Goal: Information Seeking & Learning: Learn about a topic

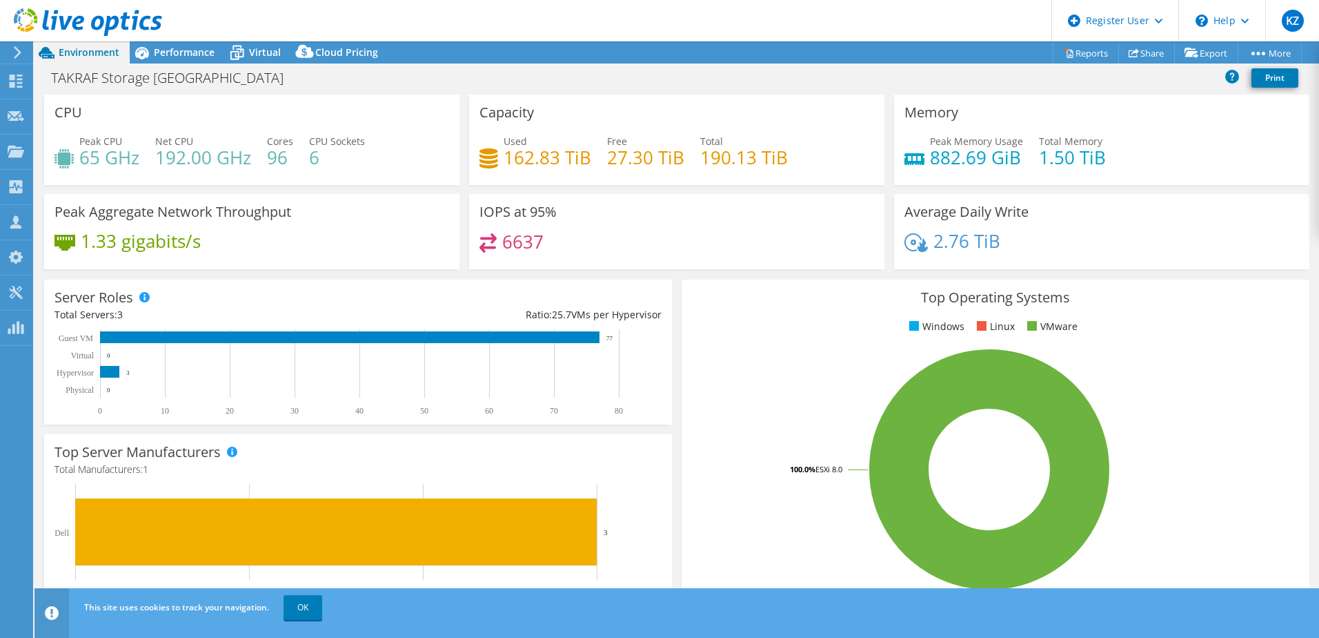
select select "USD"
click at [191, 52] on span "Performance" at bounding box center [184, 52] width 61 height 13
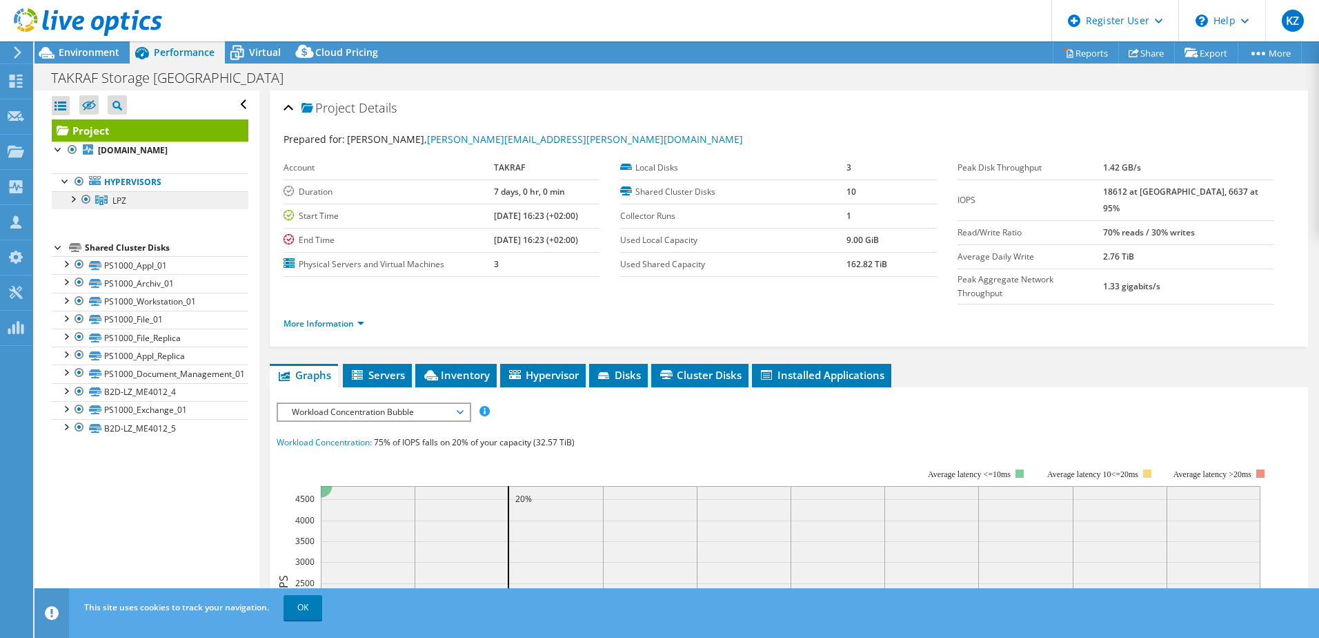
click at [144, 202] on link "LPZ" at bounding box center [150, 200] width 197 height 18
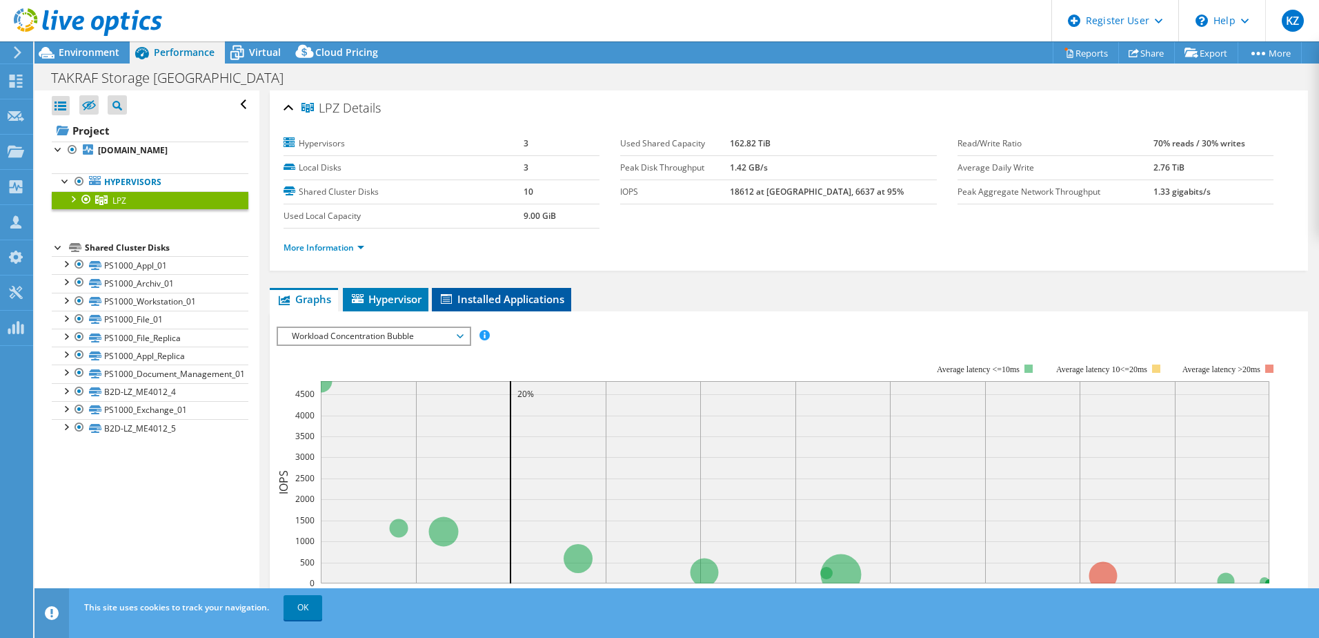
click at [494, 296] on span "Installed Applications" at bounding box center [502, 299] width 126 height 14
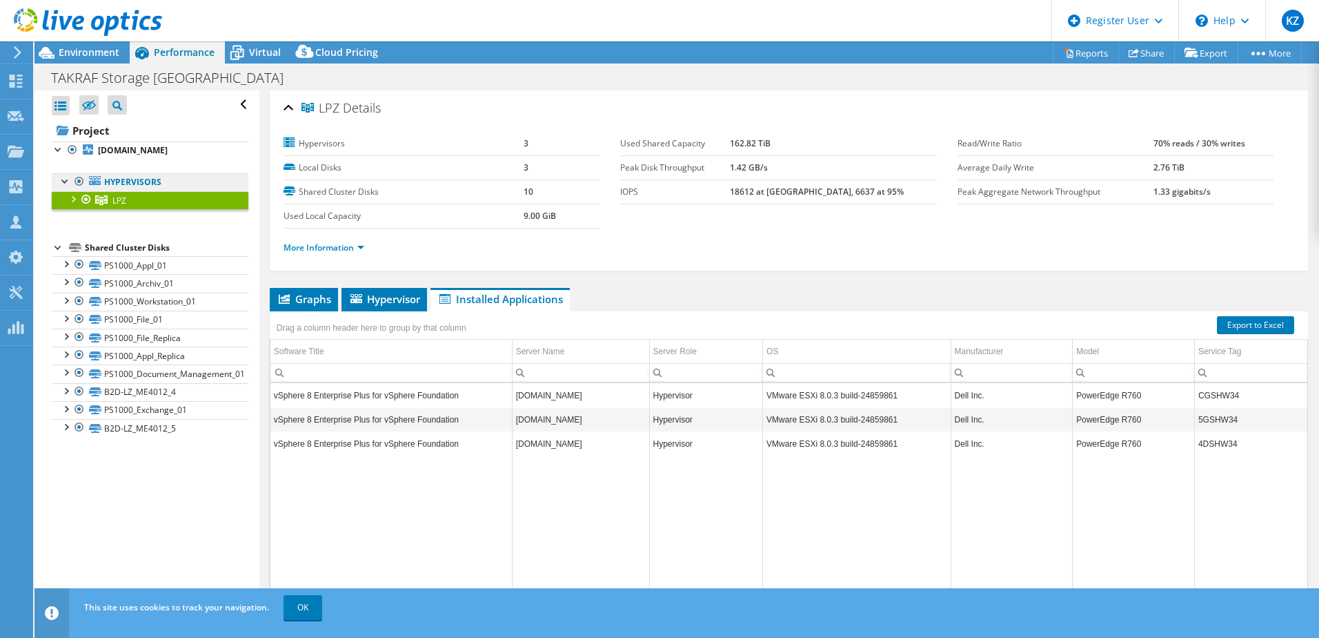
click at [150, 177] on link "Hypervisors" at bounding box center [150, 182] width 197 height 18
click at [157, 181] on link "Hypervisors" at bounding box center [150, 182] width 197 height 18
click at [136, 154] on b "[DOMAIN_NAME]" at bounding box center [133, 150] width 70 height 12
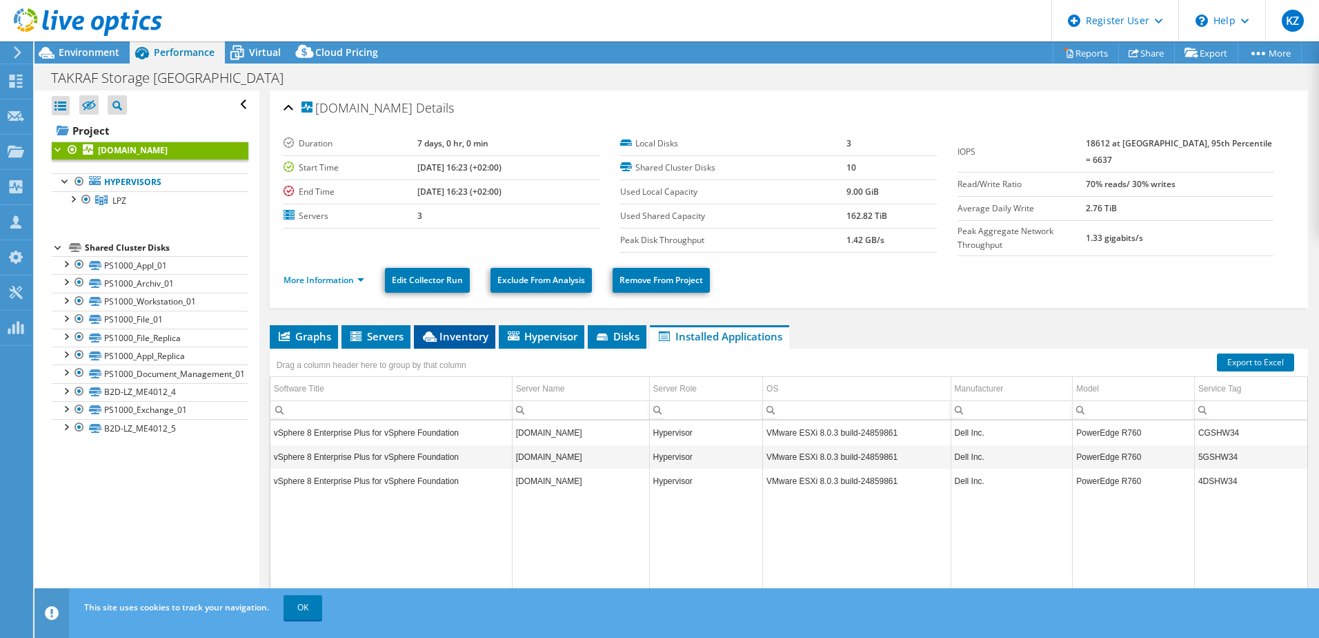
click at [482, 337] on span "Inventory" at bounding box center [455, 336] width 68 height 14
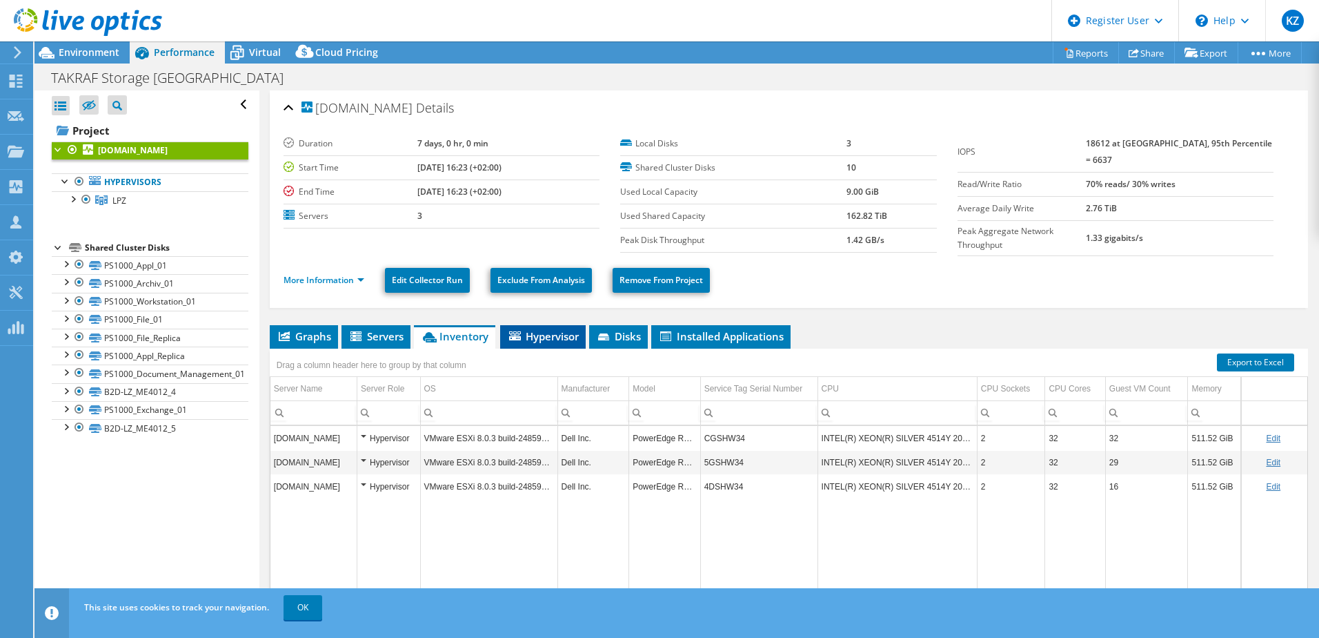
click at [558, 331] on span "Hypervisor" at bounding box center [543, 336] width 72 height 14
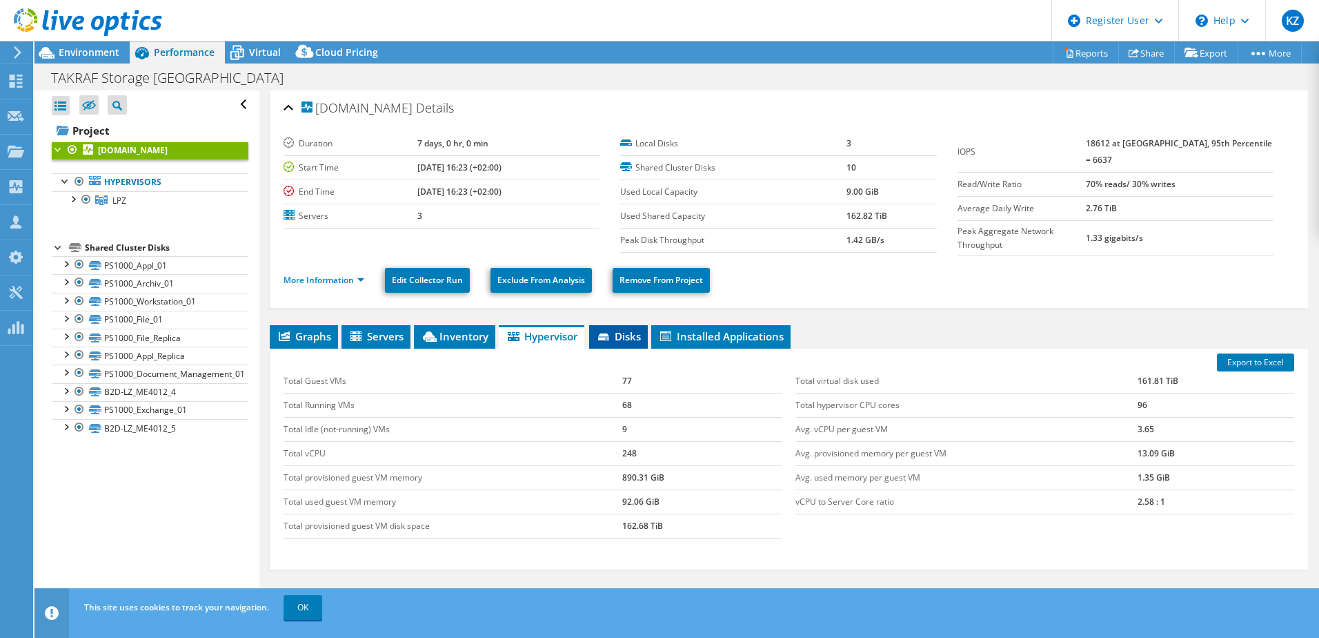
click at [629, 340] on li "Disks" at bounding box center [618, 336] width 59 height 23
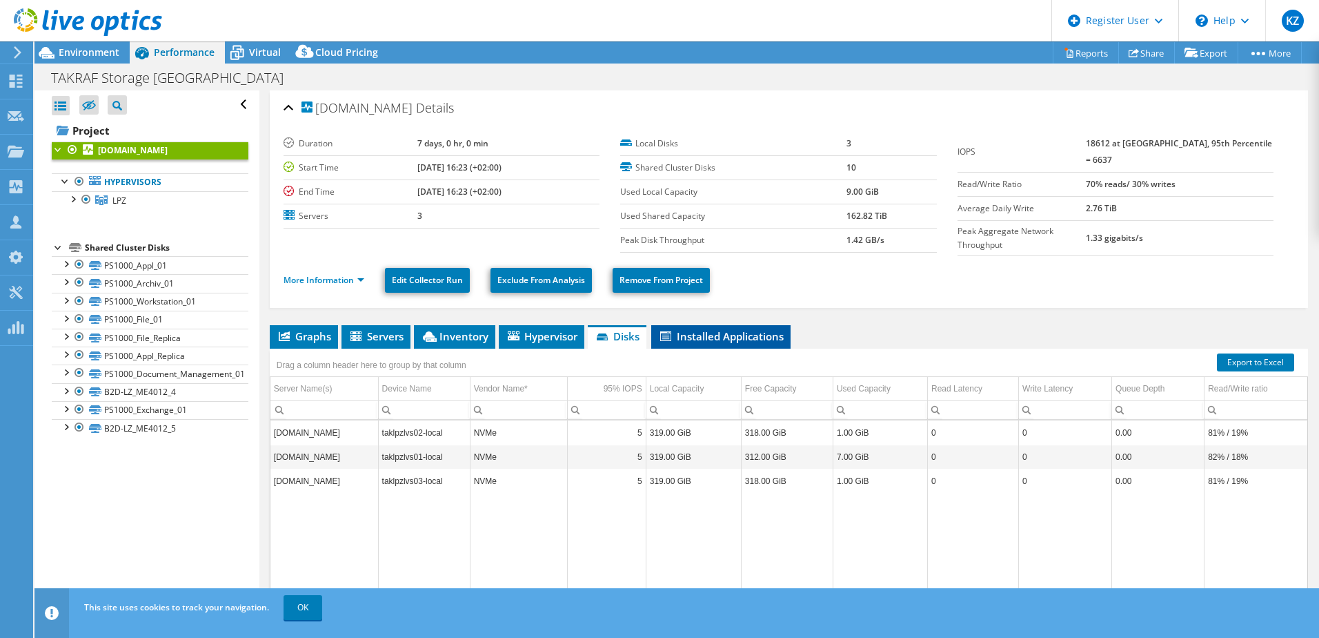
click at [707, 337] on span "Installed Applications" at bounding box center [721, 336] width 126 height 14
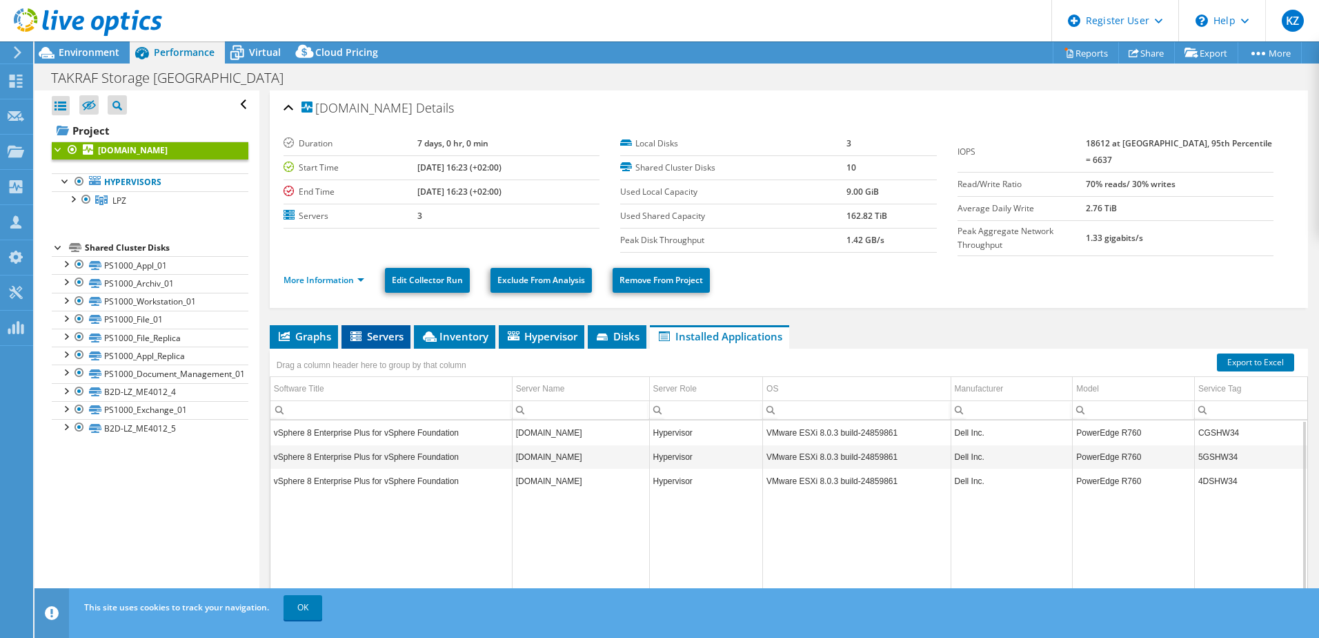
click at [375, 339] on span "Servers" at bounding box center [376, 336] width 55 height 14
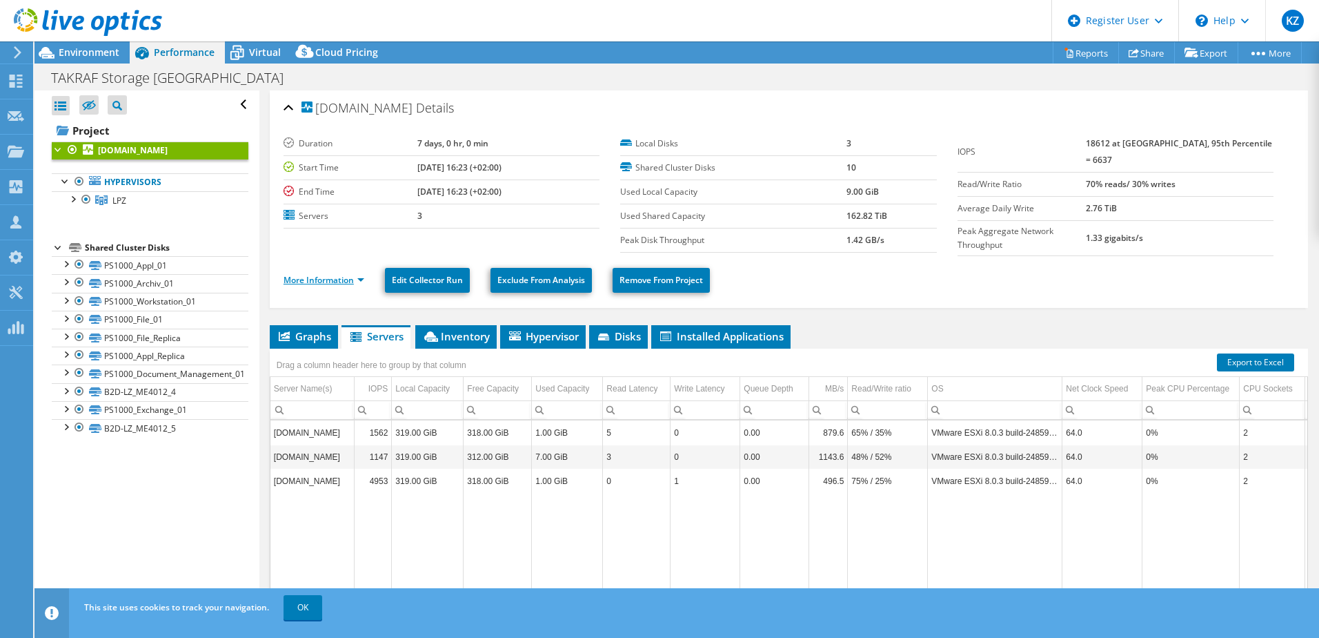
click at [337, 277] on link "More Information" at bounding box center [324, 280] width 81 height 12
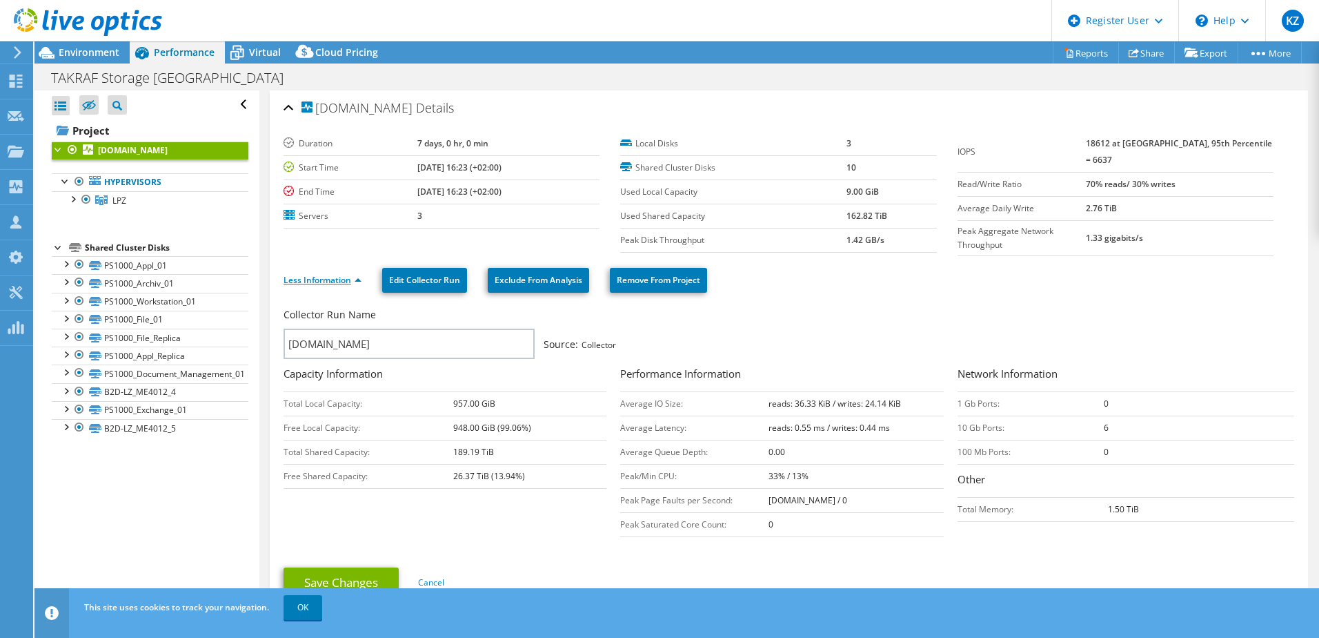
click at [337, 277] on link "Less Information" at bounding box center [323, 280] width 78 height 12
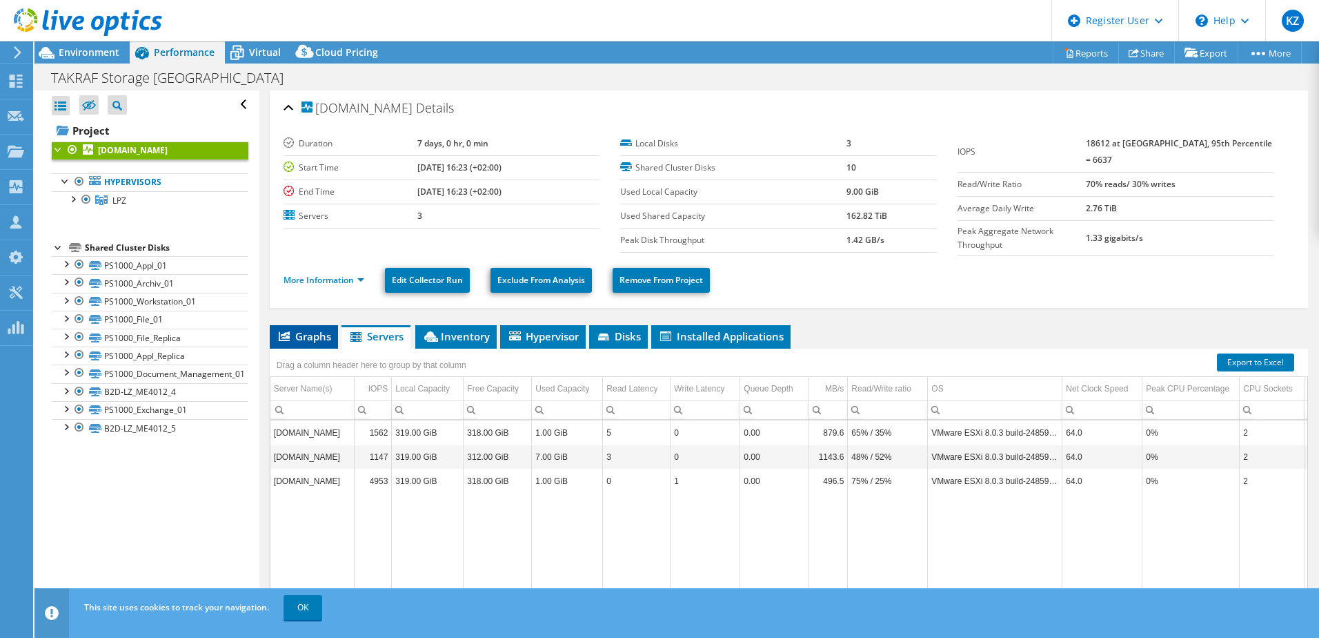
click at [317, 330] on span "Graphs" at bounding box center [304, 336] width 55 height 14
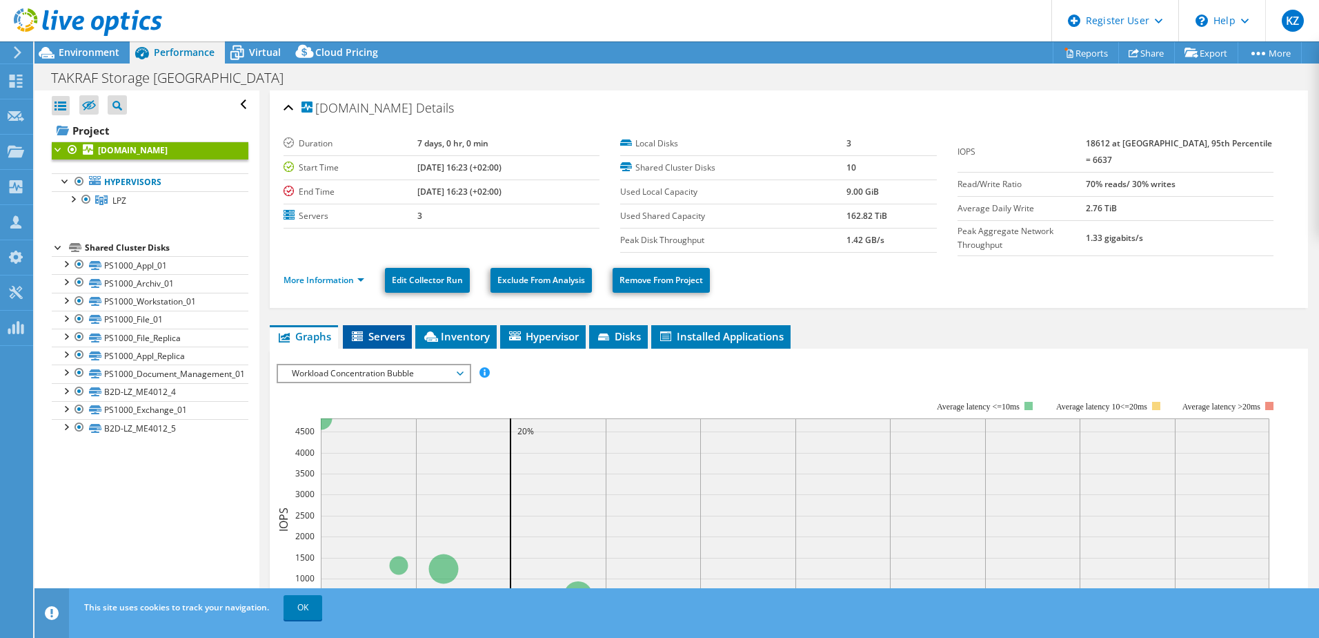
click at [381, 337] on span "Servers" at bounding box center [377, 336] width 55 height 14
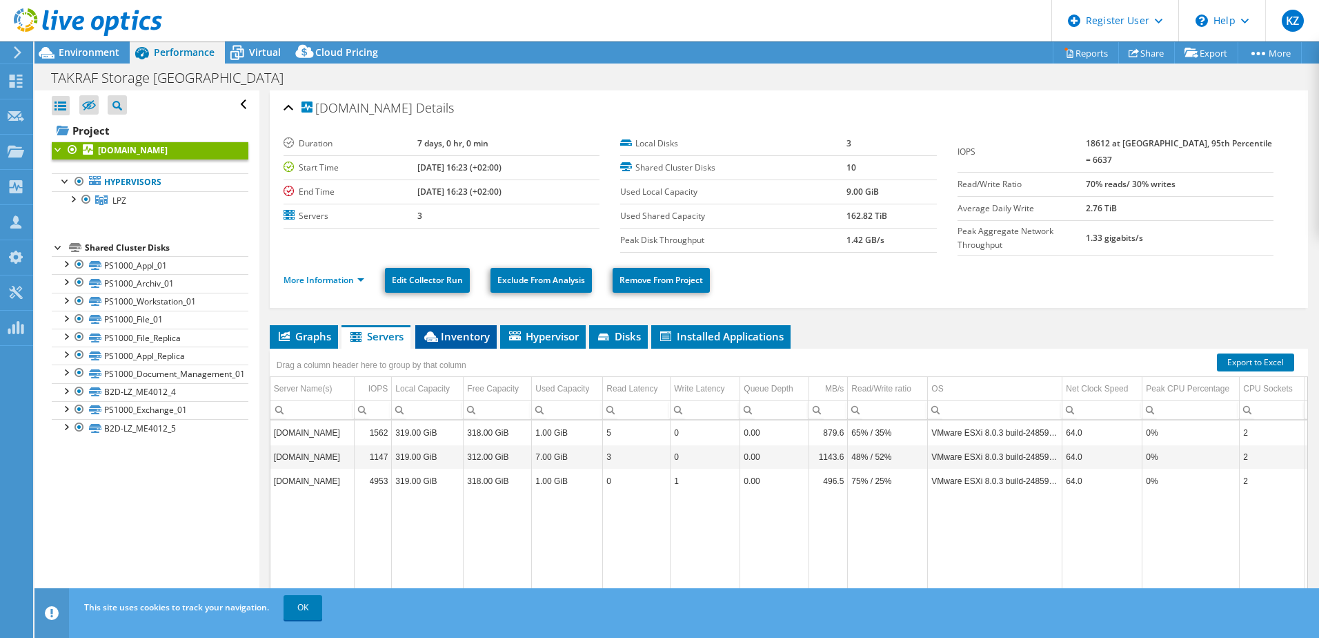
click at [461, 335] on span "Inventory" at bounding box center [456, 336] width 68 height 14
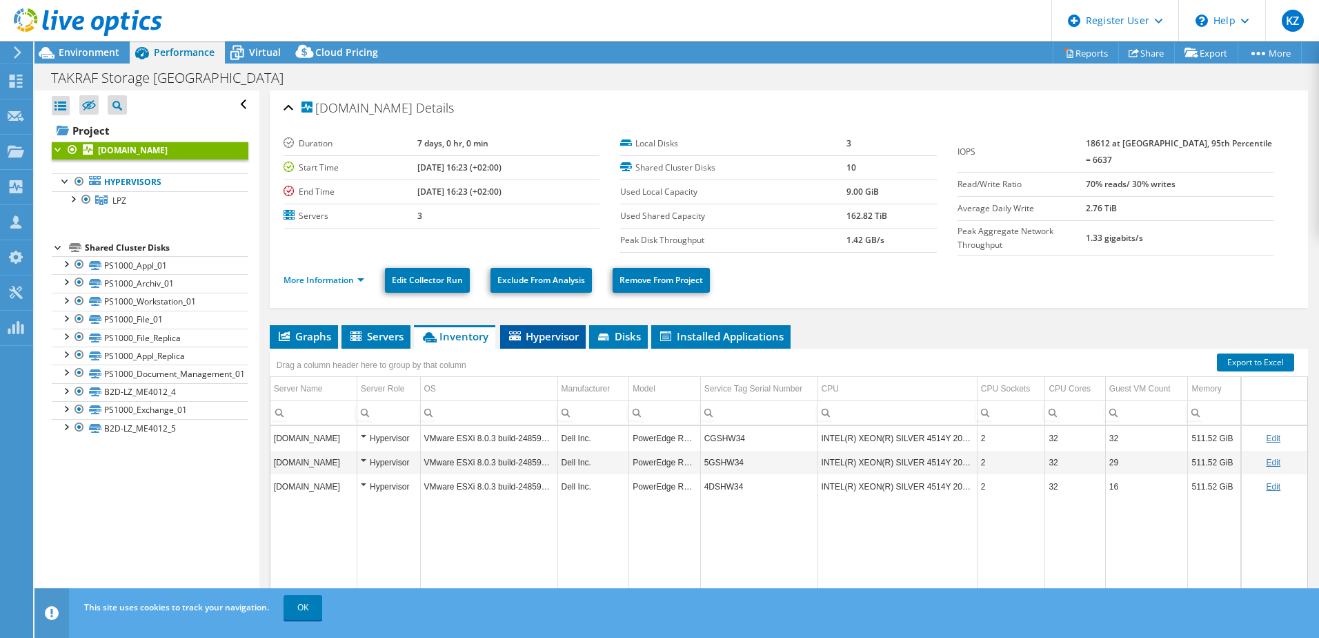
click at [527, 339] on span "Hypervisor" at bounding box center [543, 336] width 72 height 14
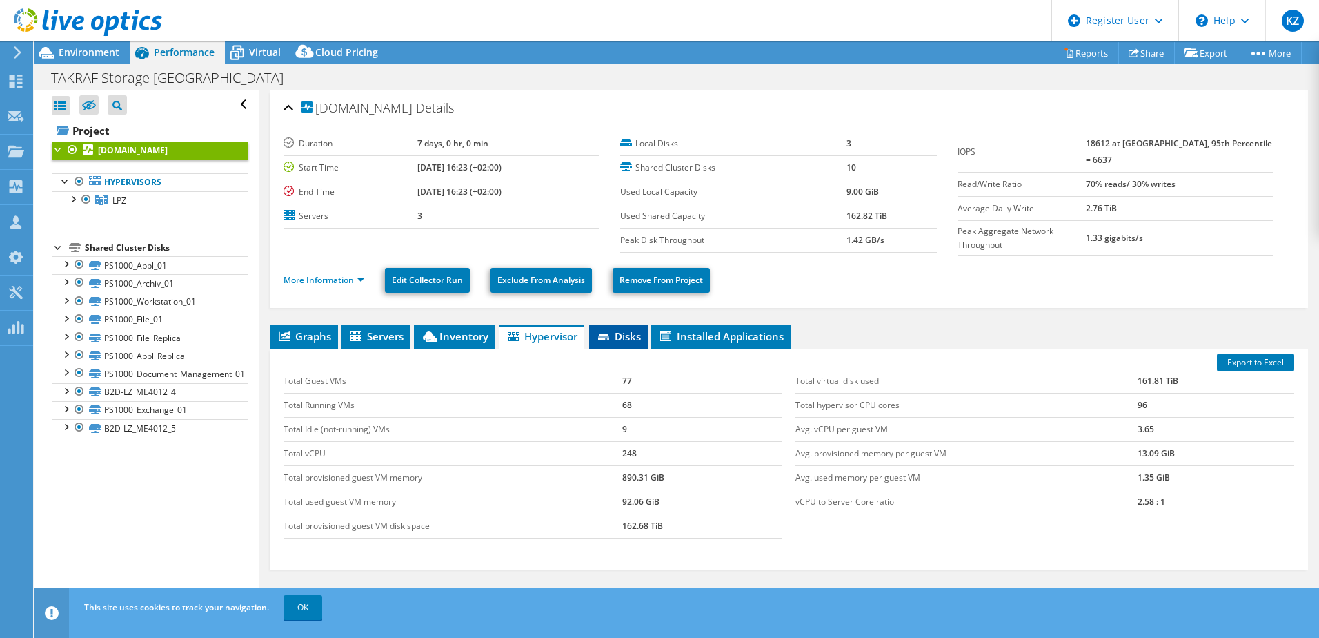
click at [608, 334] on icon at bounding box center [603, 336] width 11 height 7
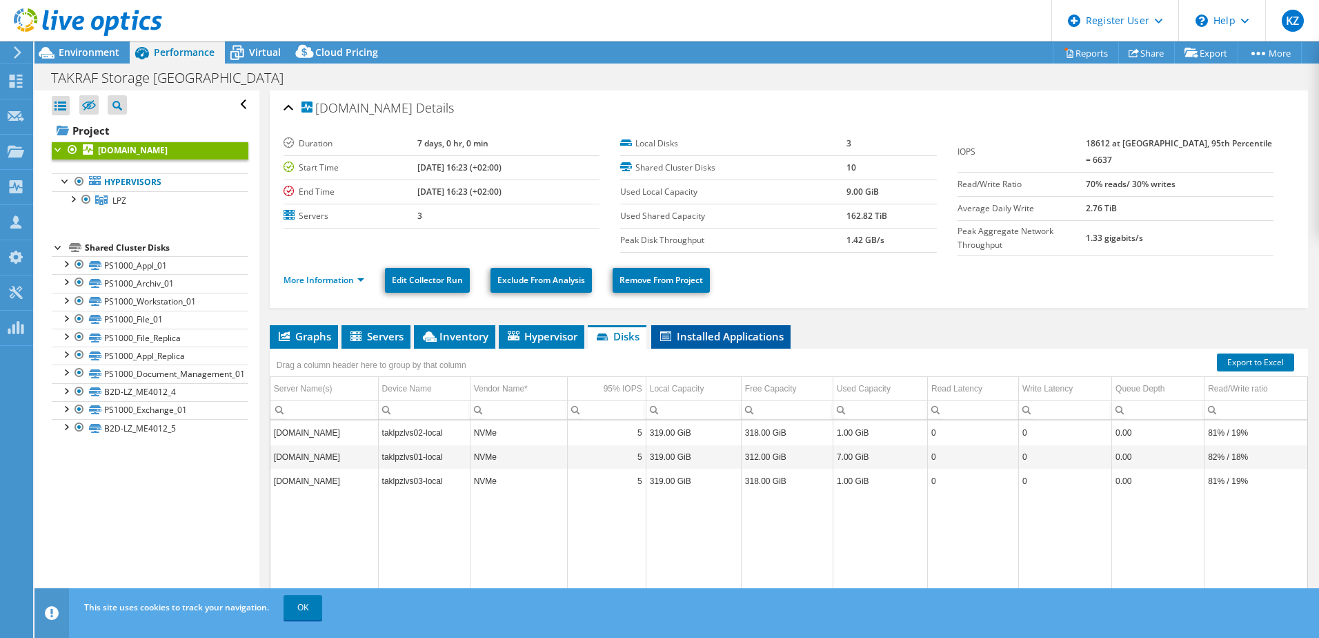
click at [675, 334] on span "Installed Applications" at bounding box center [721, 336] width 126 height 14
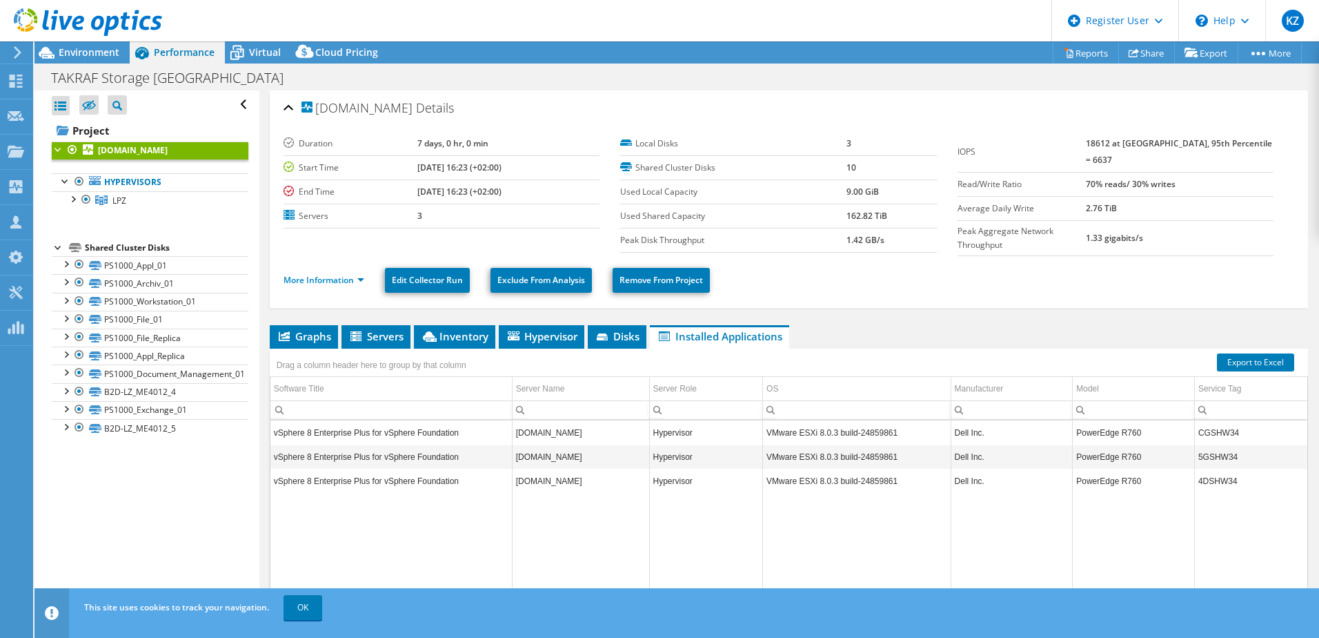
drag, startPoint x: 675, startPoint y: 334, endPoint x: 800, endPoint y: 336, distance: 124.9
click at [800, 336] on ul "Graphs Servers Inventory Hypervisor Disks Cluster Disks Installed Applications" at bounding box center [789, 336] width 1039 height 23
click at [702, 341] on li "Installed Applications" at bounding box center [719, 336] width 139 height 23
click at [168, 149] on b "[DOMAIN_NAME]" at bounding box center [133, 150] width 70 height 12
click at [300, 335] on span "Graphs" at bounding box center [304, 336] width 55 height 14
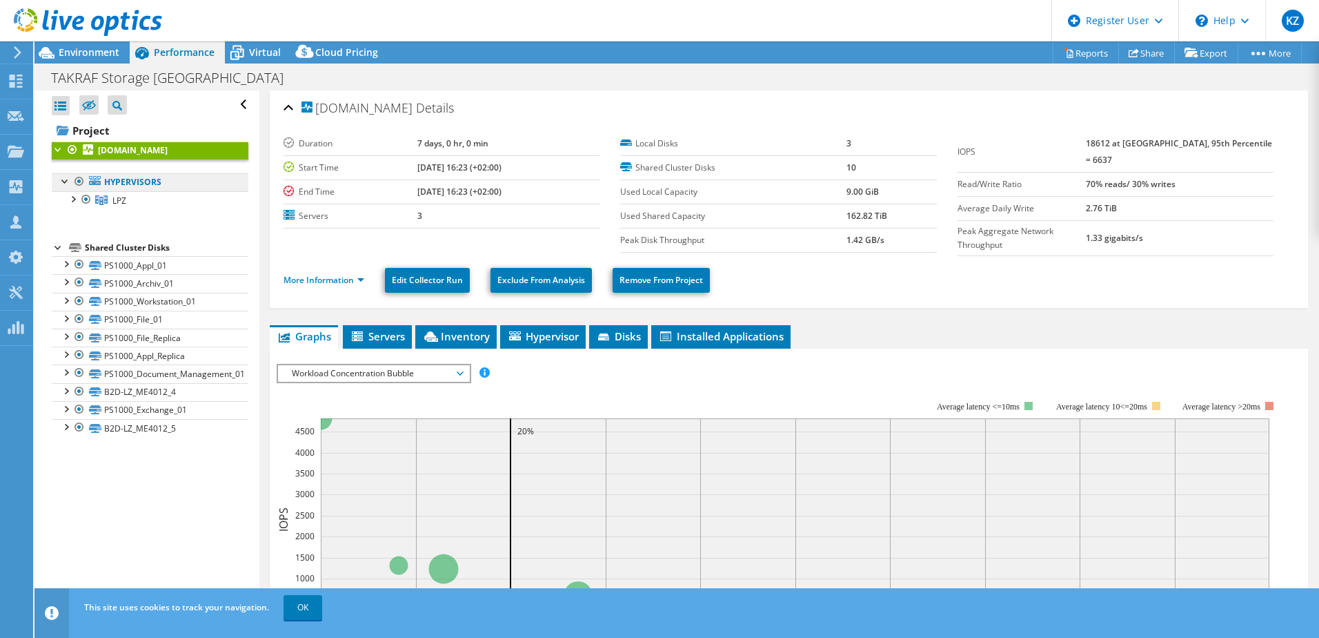
click at [124, 190] on link "Hypervisors" at bounding box center [150, 182] width 197 height 18
click at [129, 185] on link "Hypervisors" at bounding box center [150, 182] width 197 height 18
click at [124, 203] on span "LPZ" at bounding box center [119, 201] width 14 height 12
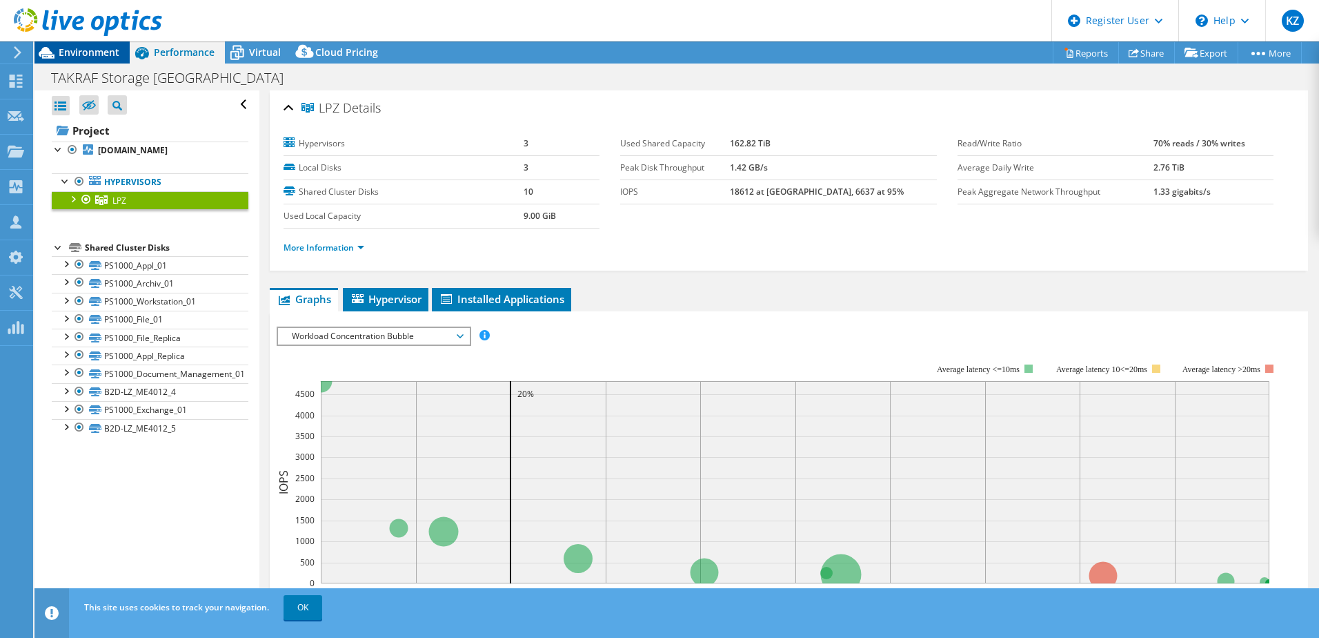
click at [96, 56] on span "Environment" at bounding box center [89, 52] width 61 height 13
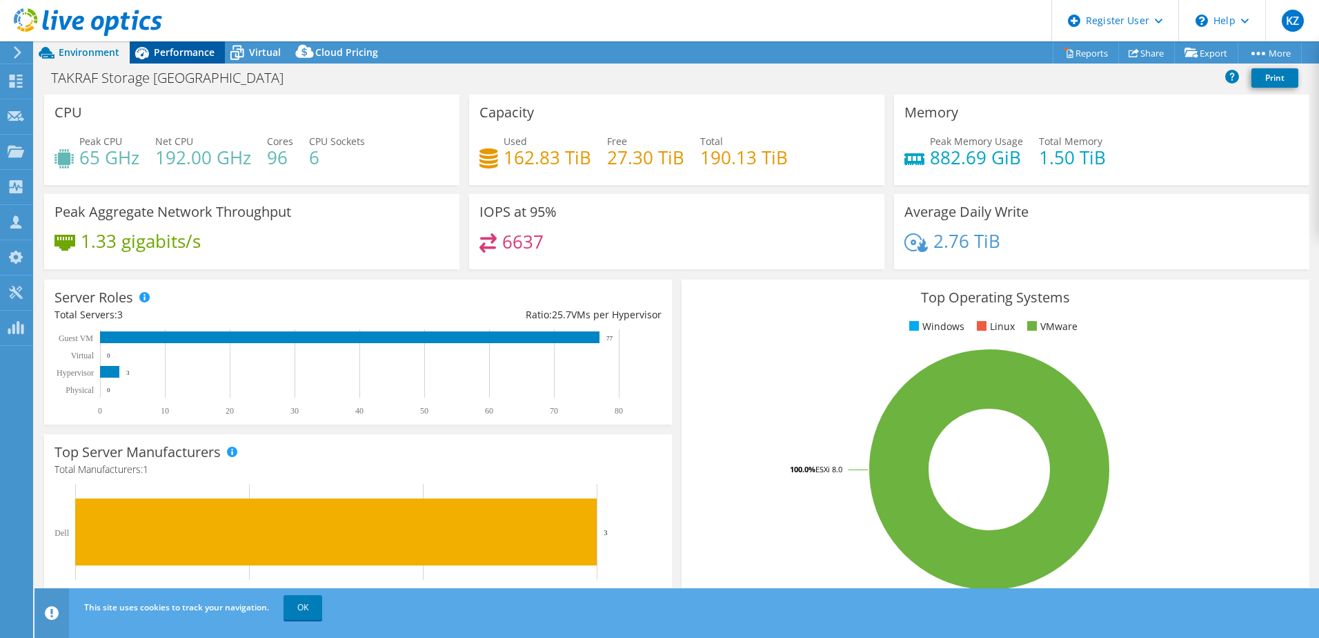
click at [186, 57] on span "Performance" at bounding box center [184, 52] width 61 height 13
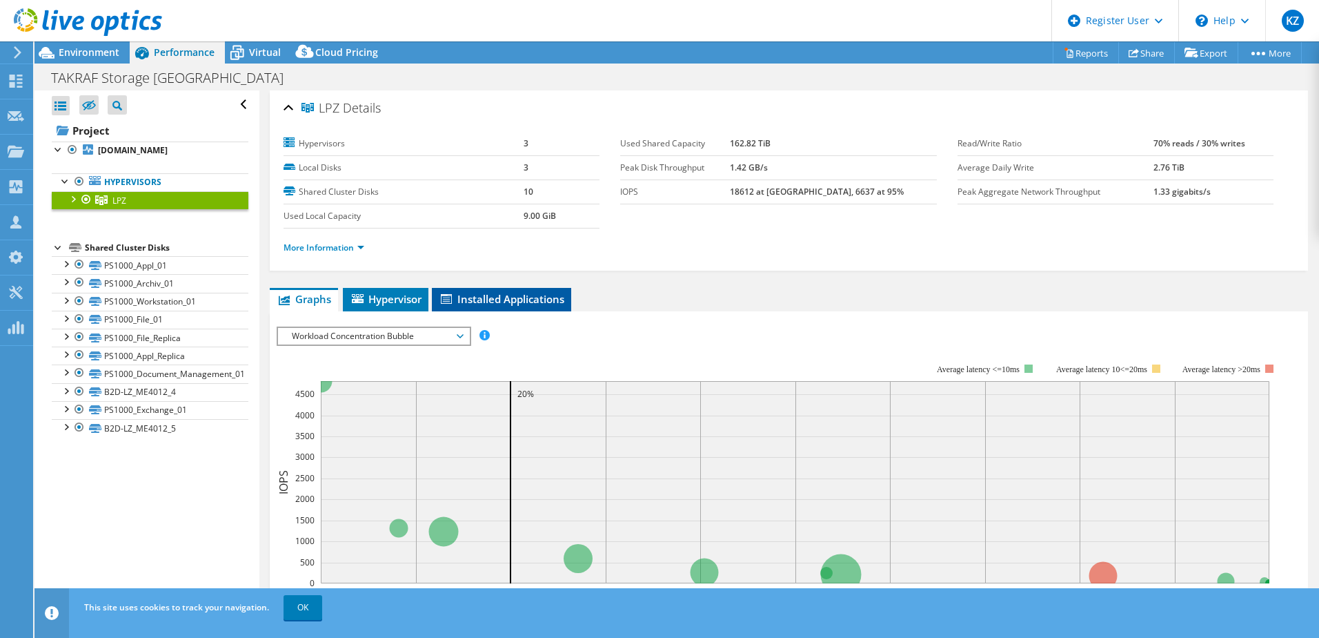
click at [513, 298] on span "Installed Applications" at bounding box center [502, 299] width 126 height 14
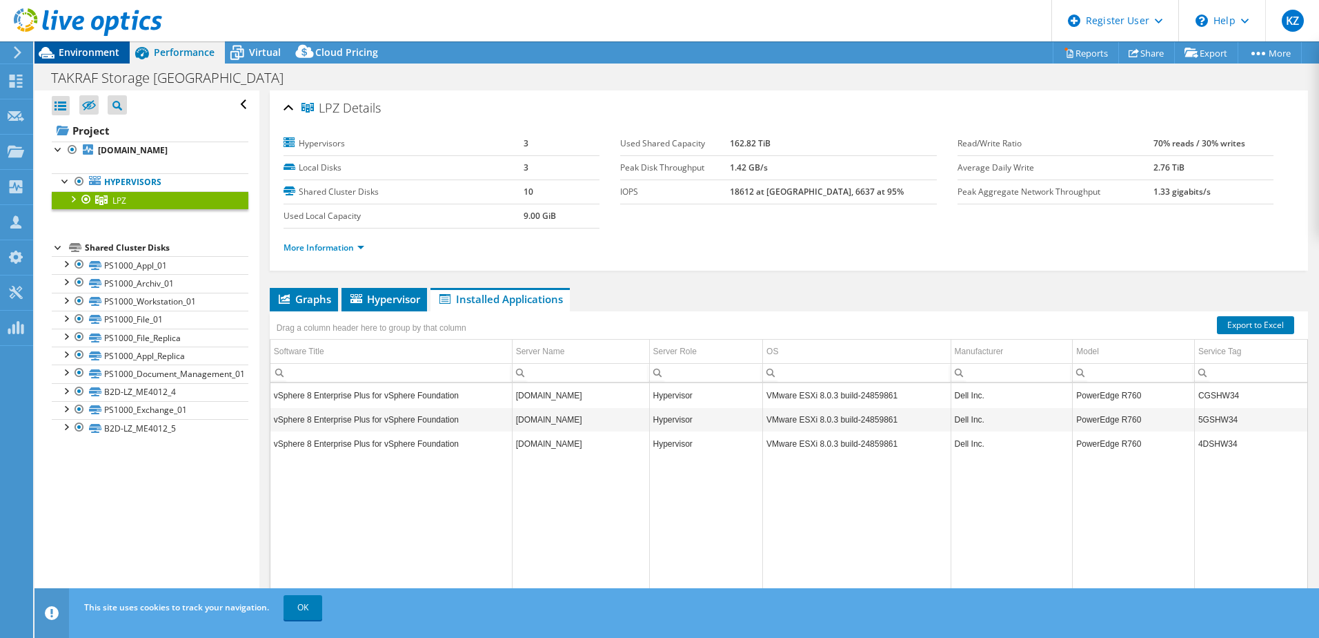
click at [99, 51] on span "Environment" at bounding box center [89, 52] width 61 height 13
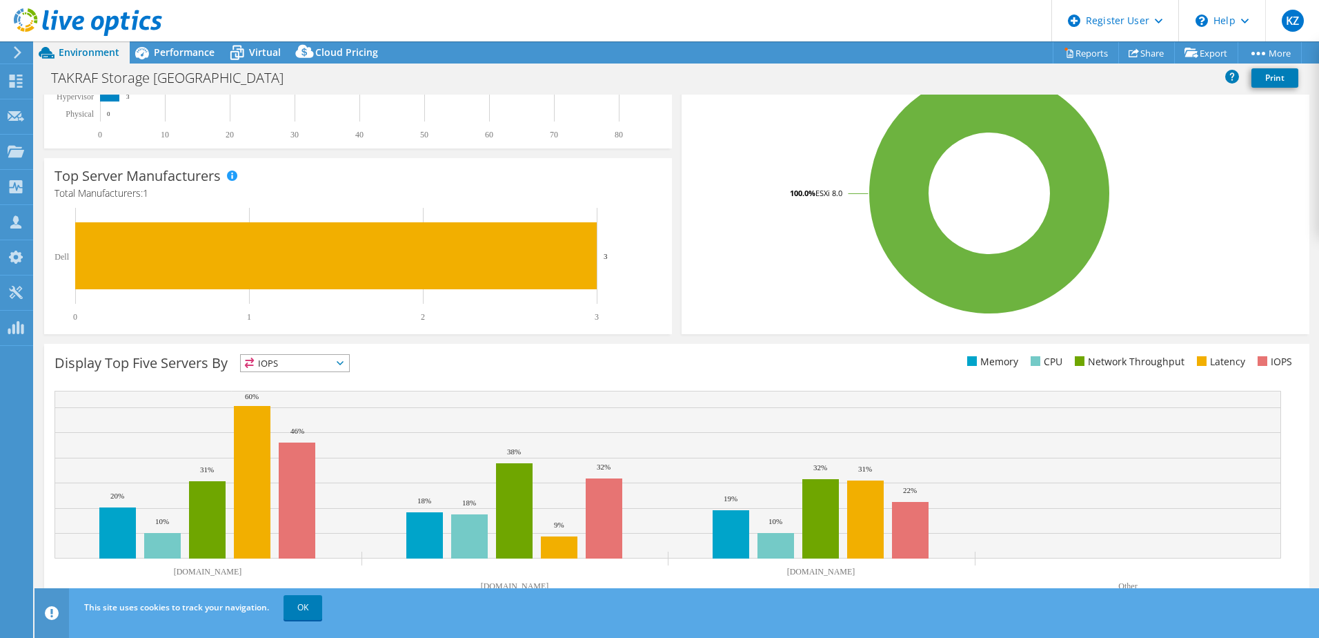
scroll to position [284, 0]
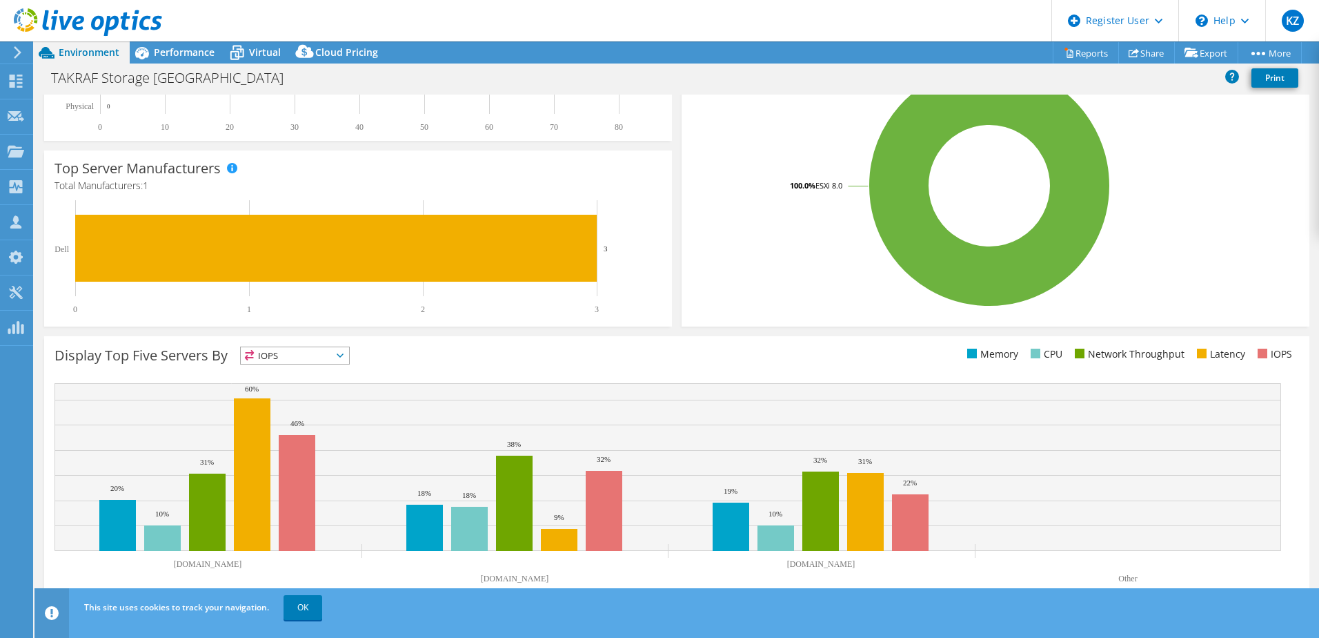
click at [348, 354] on span "IOPS" at bounding box center [295, 355] width 108 height 17
click at [320, 405] on li "CPU" at bounding box center [295, 411] width 108 height 19
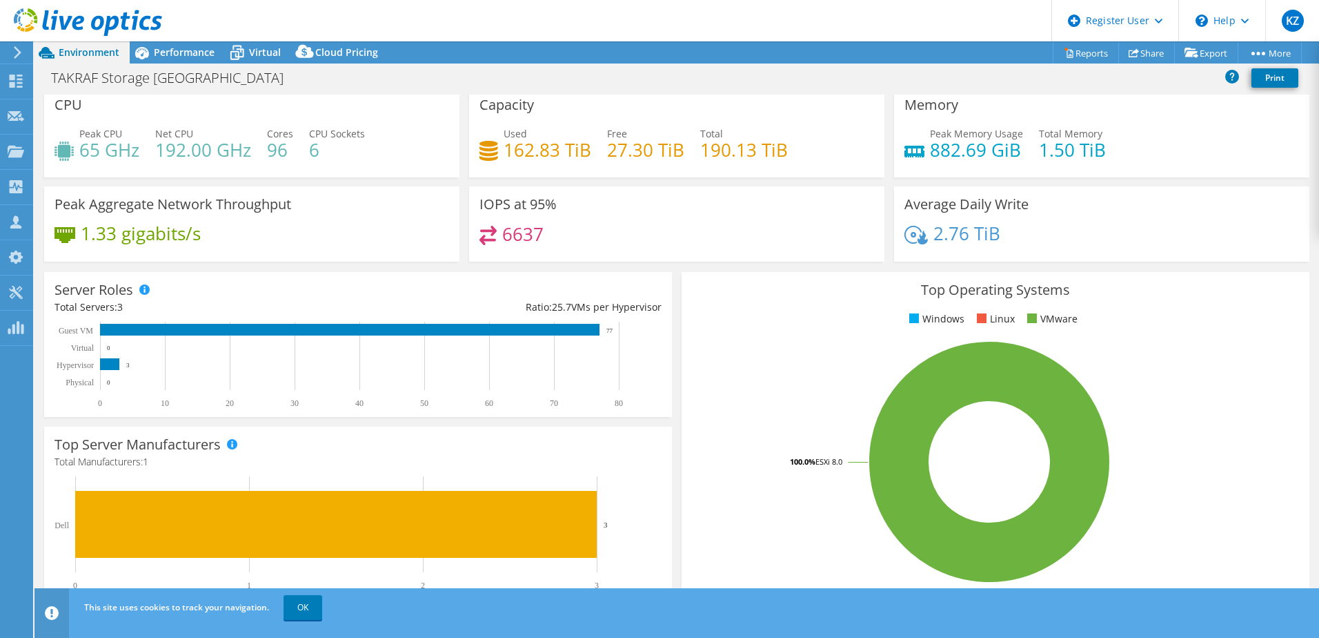
scroll to position [0, 0]
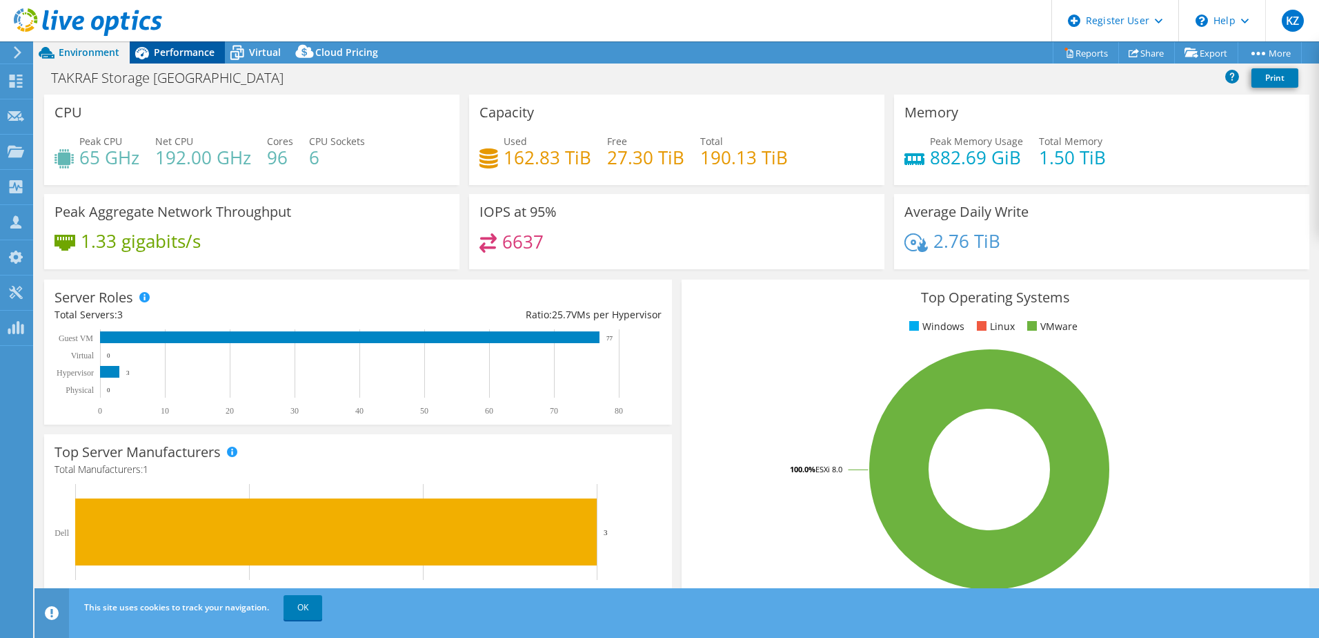
click at [192, 56] on span "Performance" at bounding box center [184, 52] width 61 height 13
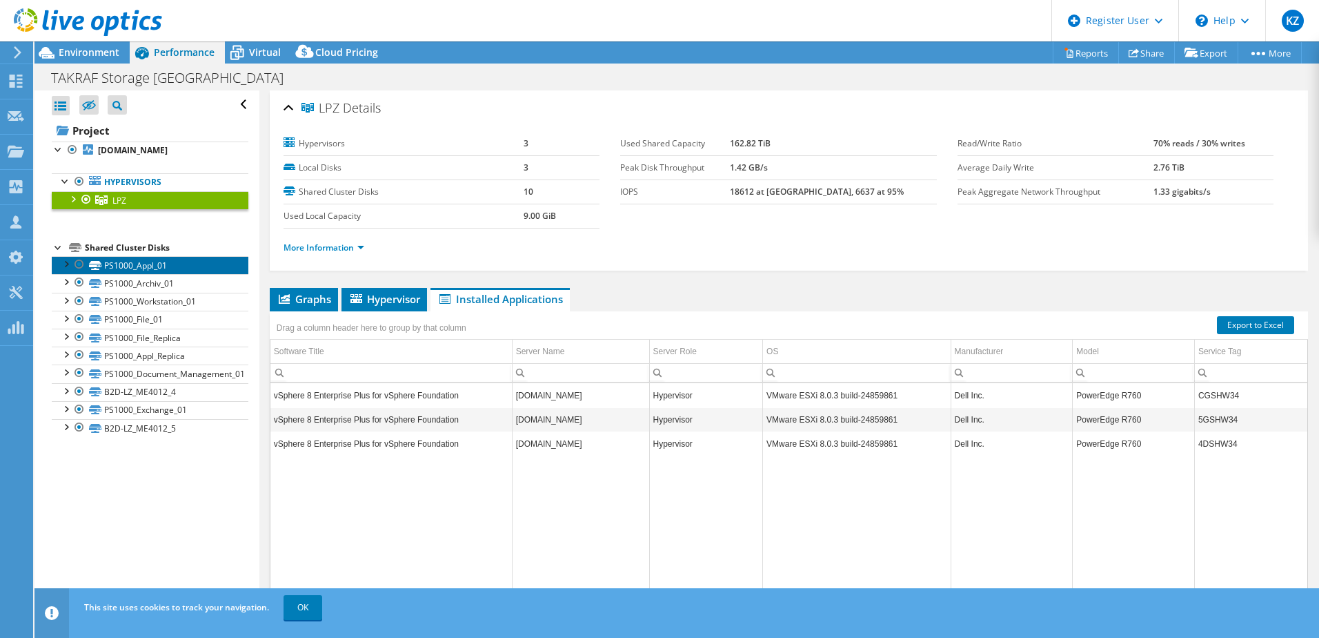
click at [136, 266] on link "PS1000_Appl_01" at bounding box center [150, 265] width 197 height 18
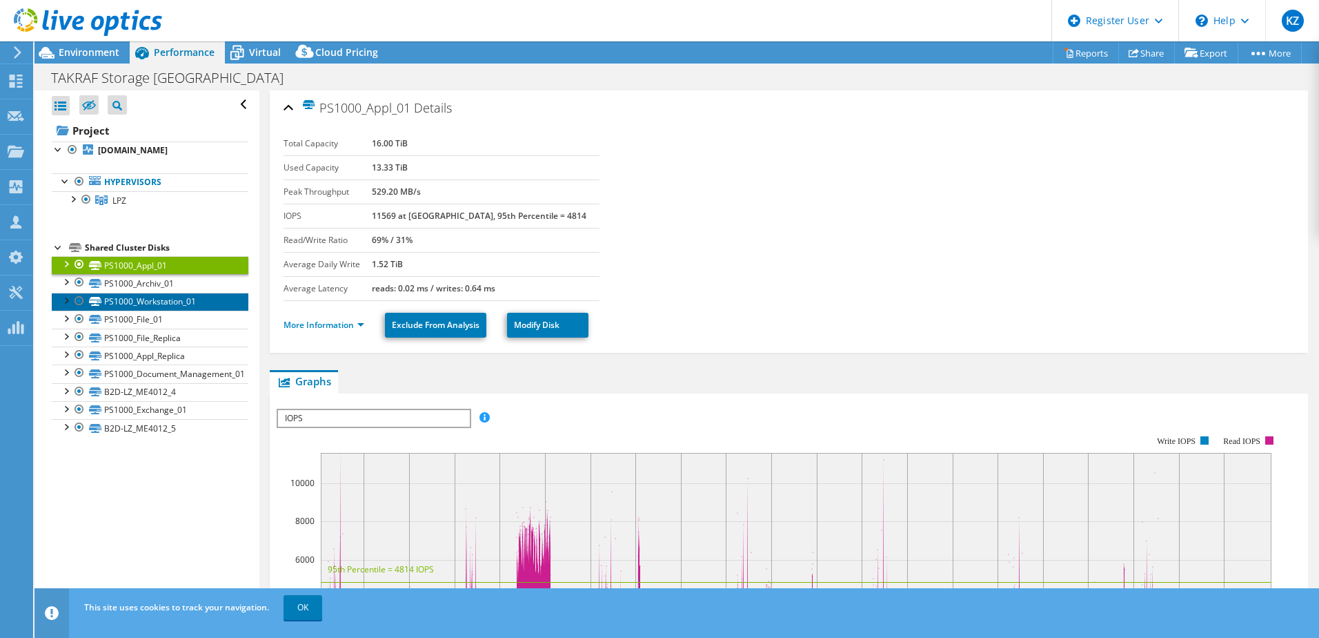
click at [181, 300] on link "PS1000_Workstation_01" at bounding box center [150, 302] width 197 height 18
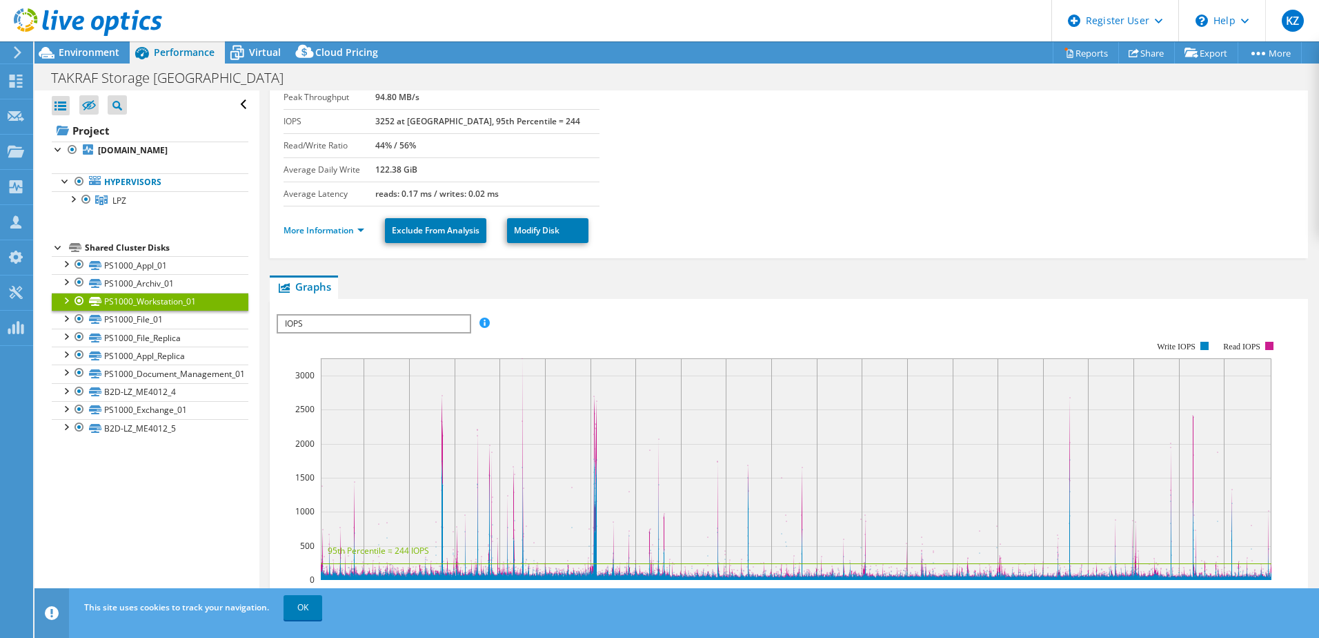
scroll to position [69, 0]
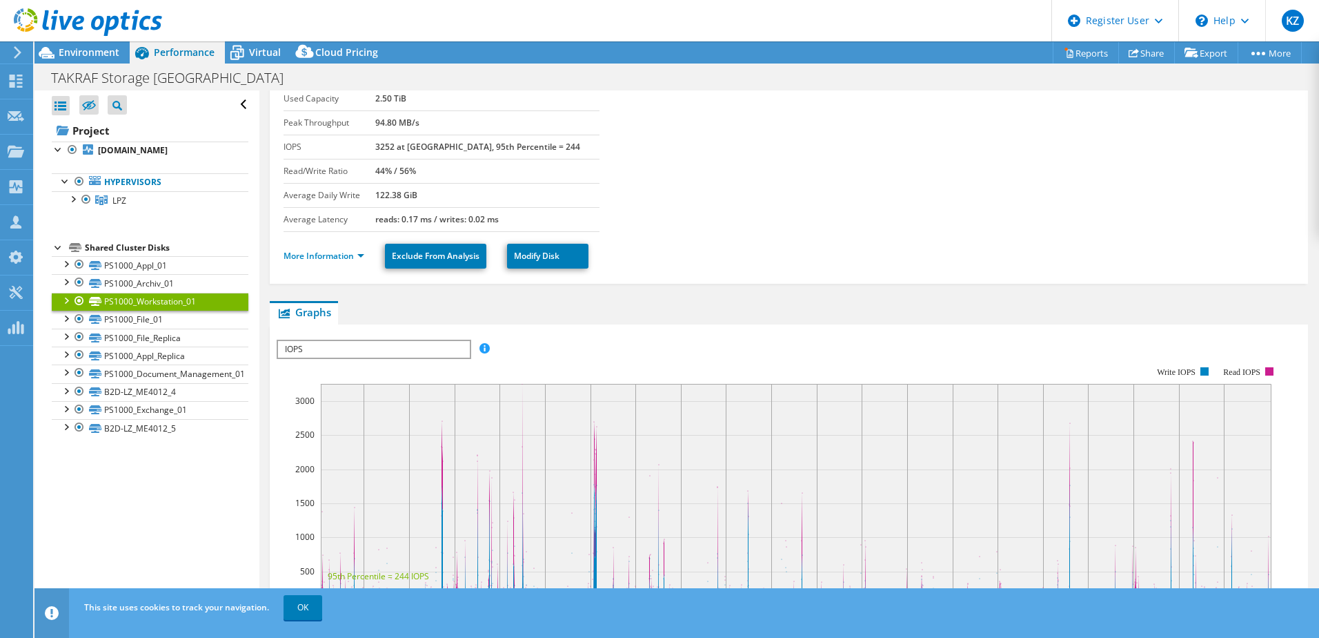
click at [433, 344] on span "IOPS" at bounding box center [373, 349] width 191 height 17
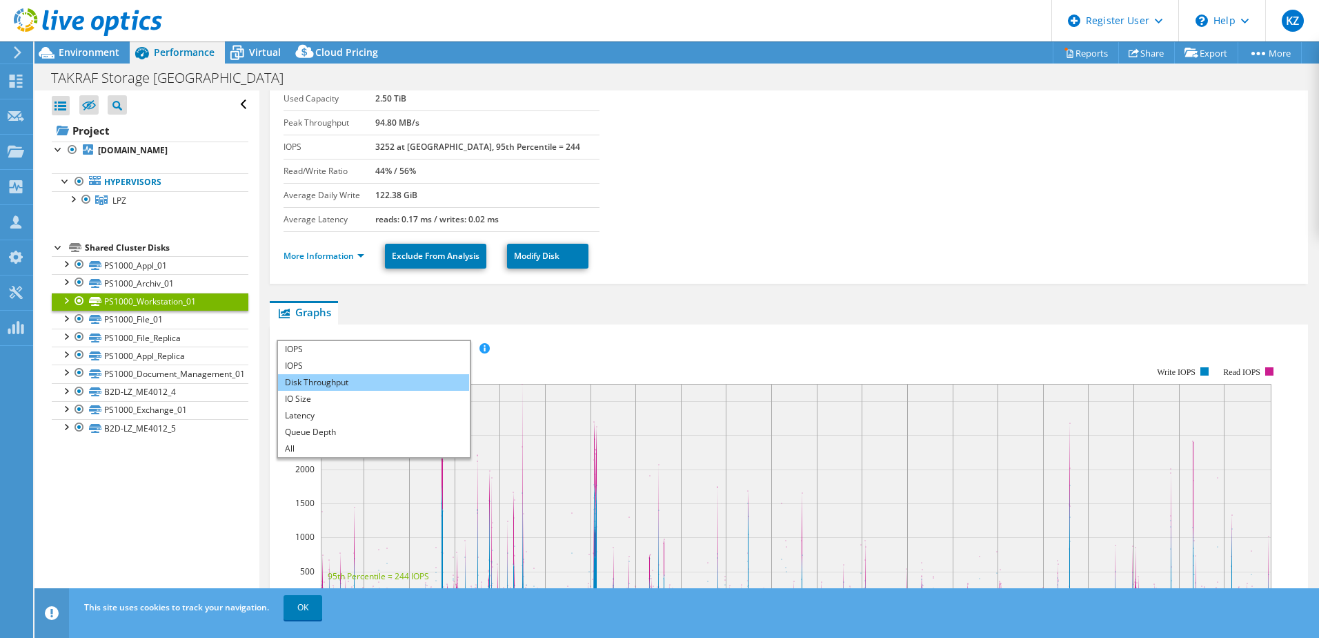
click at [305, 381] on li "Disk Throughput" at bounding box center [373, 382] width 191 height 17
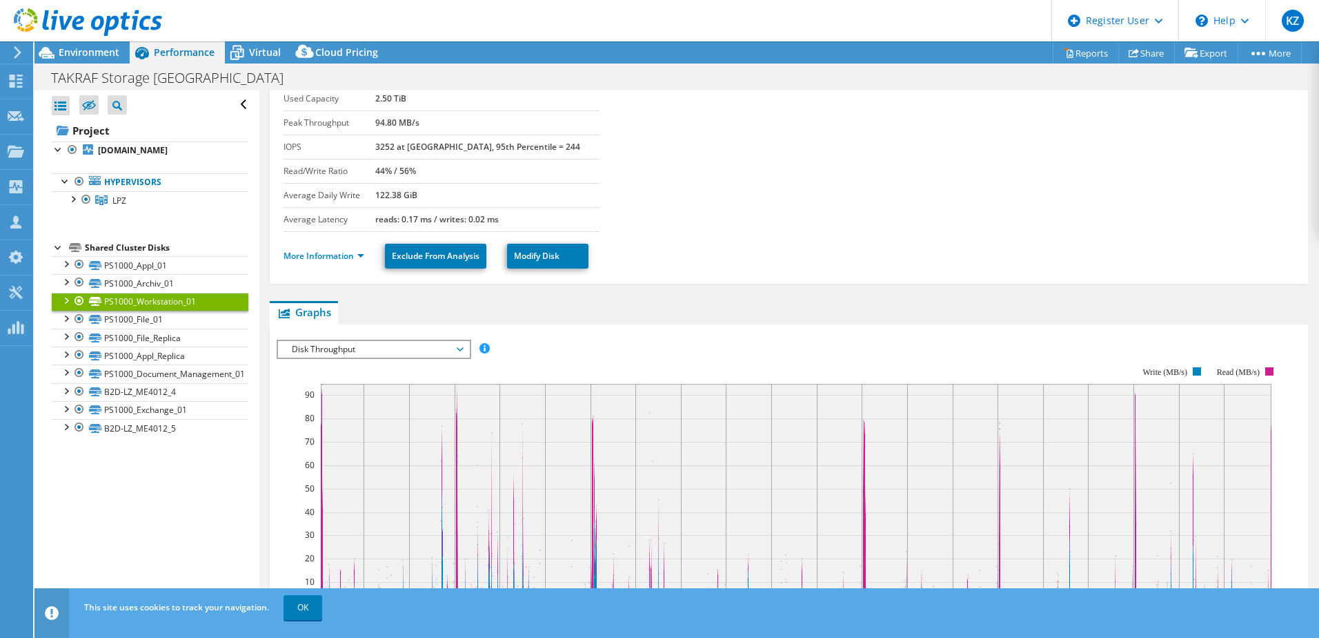
click at [420, 352] on span "Disk Throughput" at bounding box center [373, 349] width 177 height 17
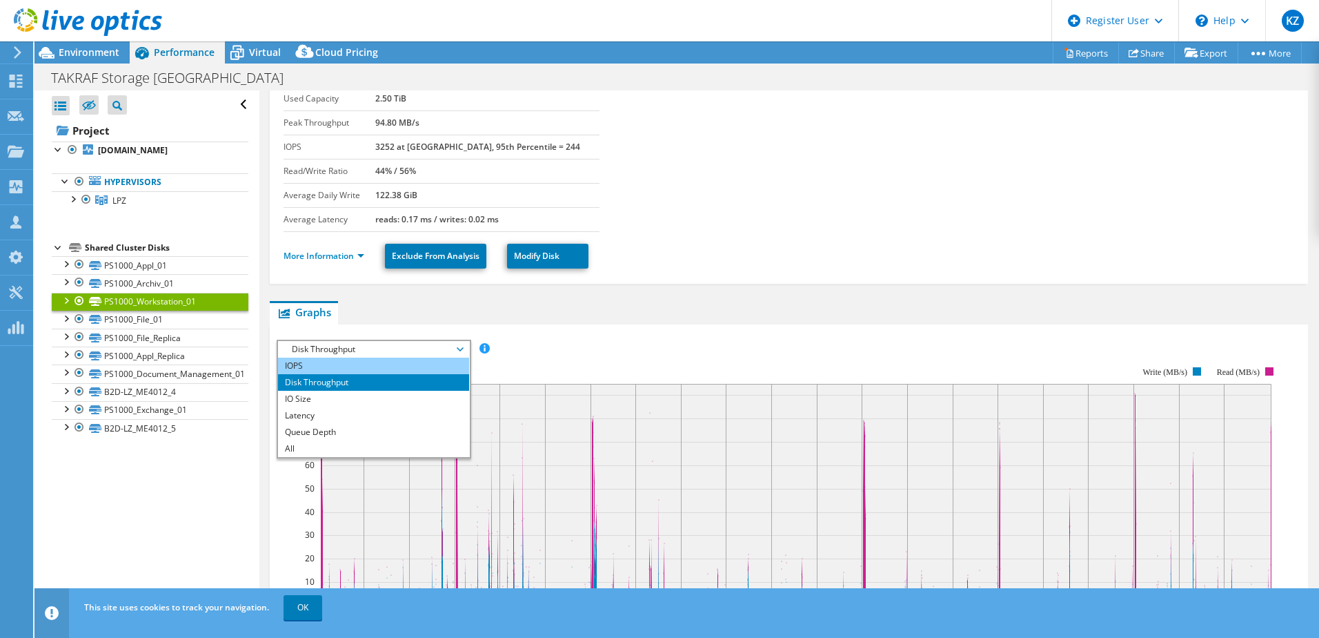
click at [350, 362] on li "IOPS" at bounding box center [373, 365] width 191 height 17
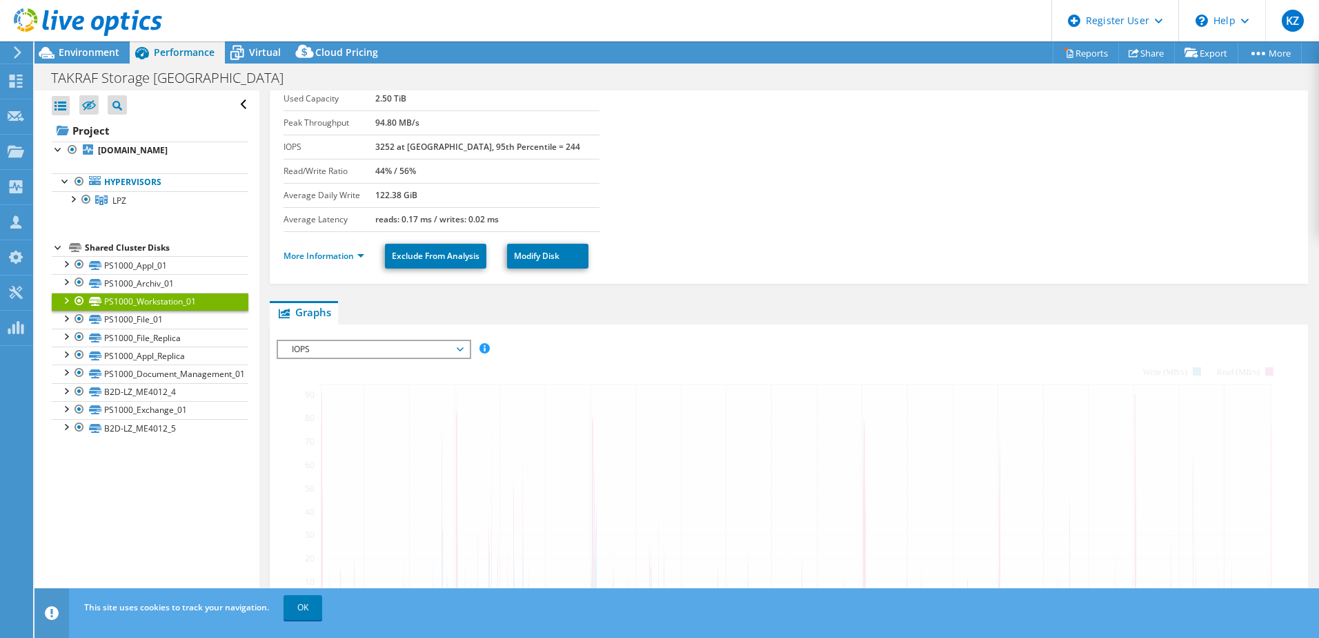
click at [364, 344] on span "IOPS" at bounding box center [373, 349] width 177 height 17
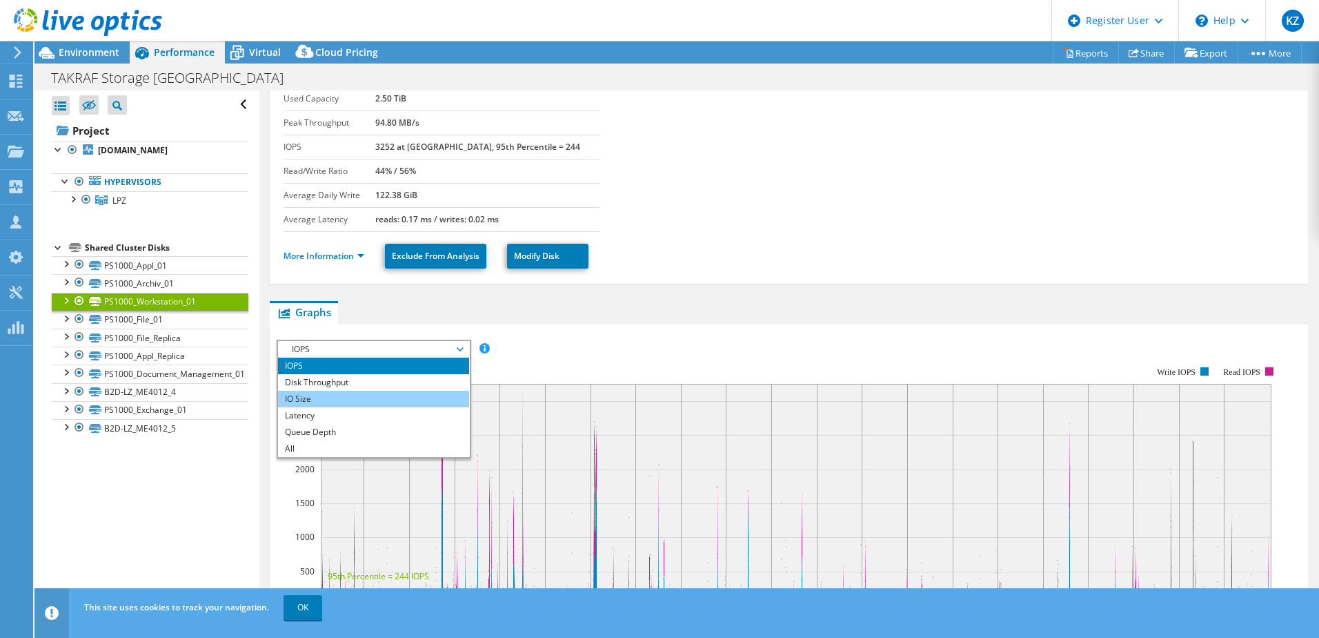
click at [319, 399] on li "IO Size" at bounding box center [373, 399] width 191 height 17
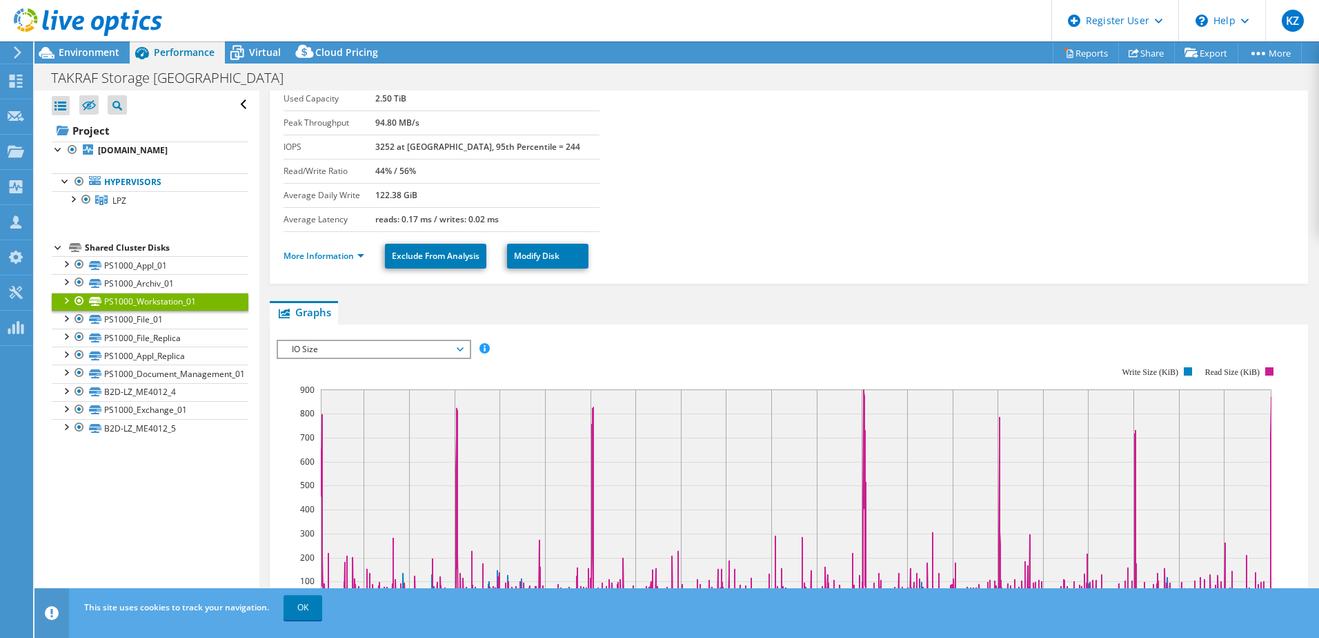
click at [434, 352] on span "IO Size" at bounding box center [373, 349] width 177 height 17
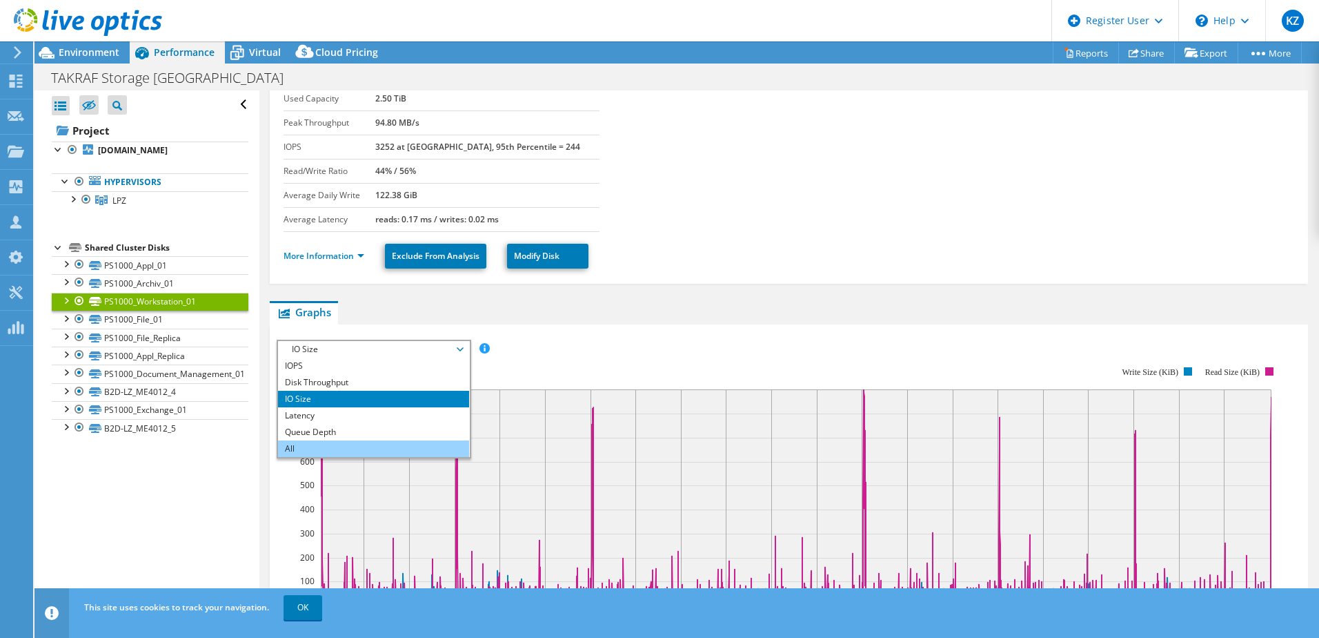
click at [337, 445] on li "All" at bounding box center [373, 448] width 191 height 17
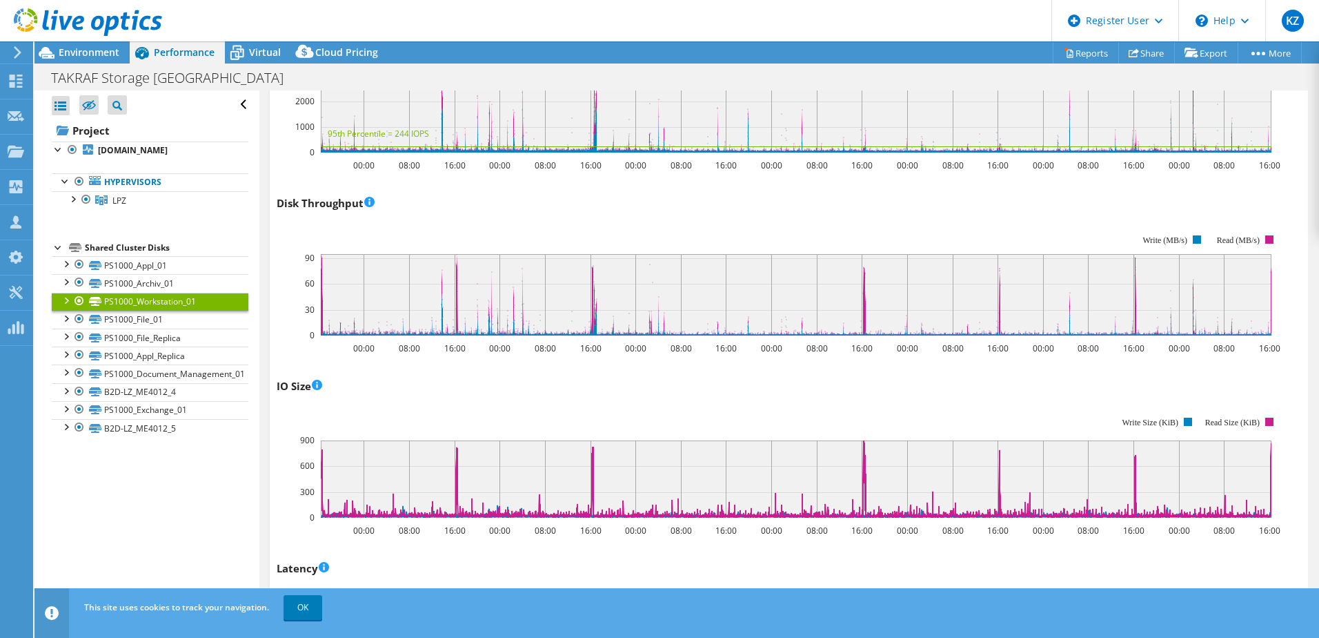
scroll to position [276, 0]
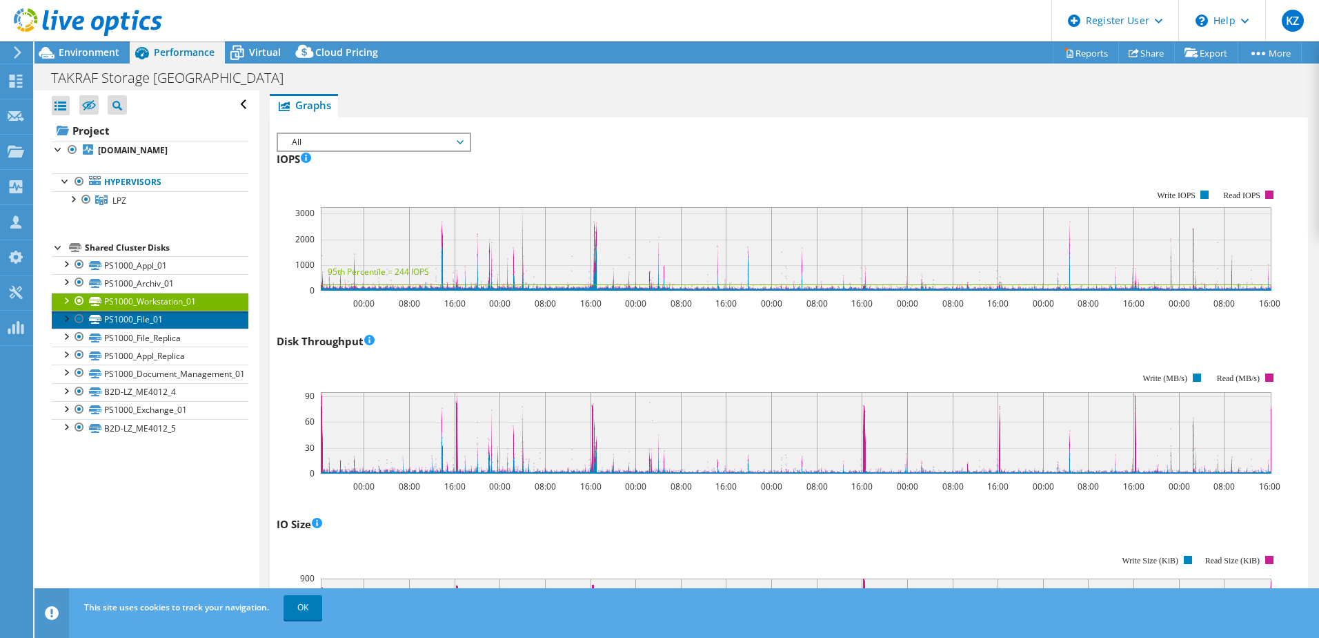
click at [139, 317] on link "PS1000_File_01" at bounding box center [150, 320] width 197 height 18
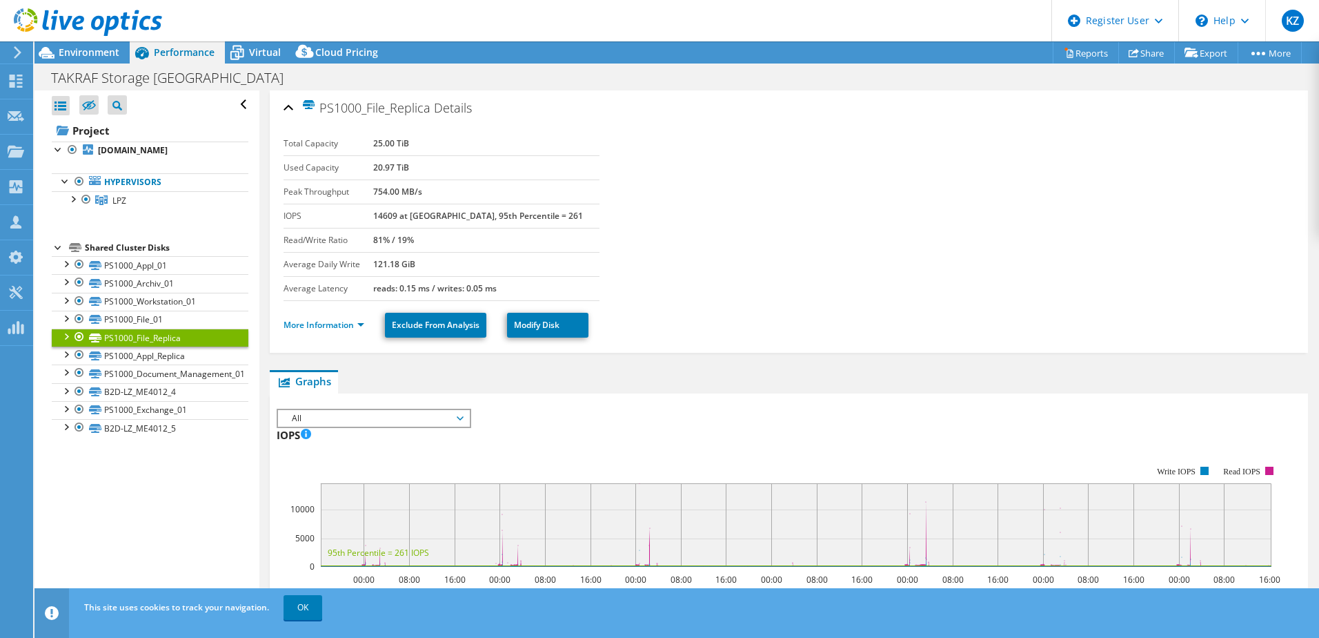
select select "USD"
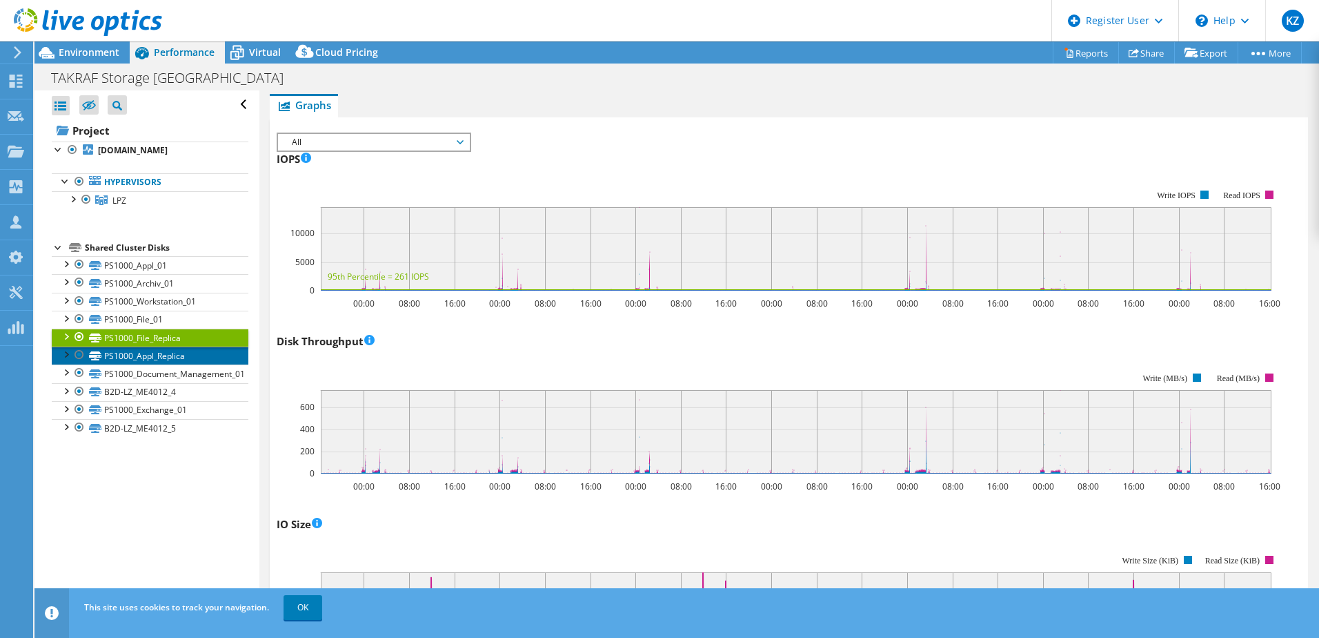
click at [176, 355] on link "PS1000_Appl_Replica" at bounding box center [150, 355] width 197 height 18
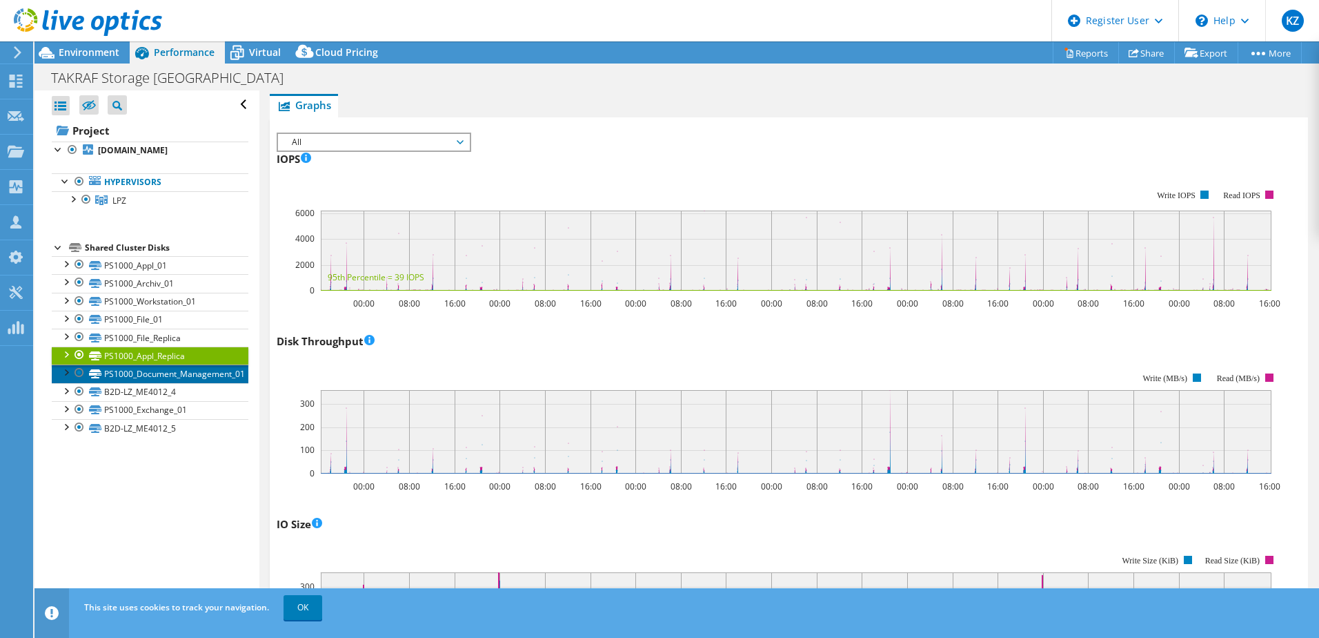
click at [177, 371] on link "PS1000_Document_Management_01" at bounding box center [150, 373] width 197 height 18
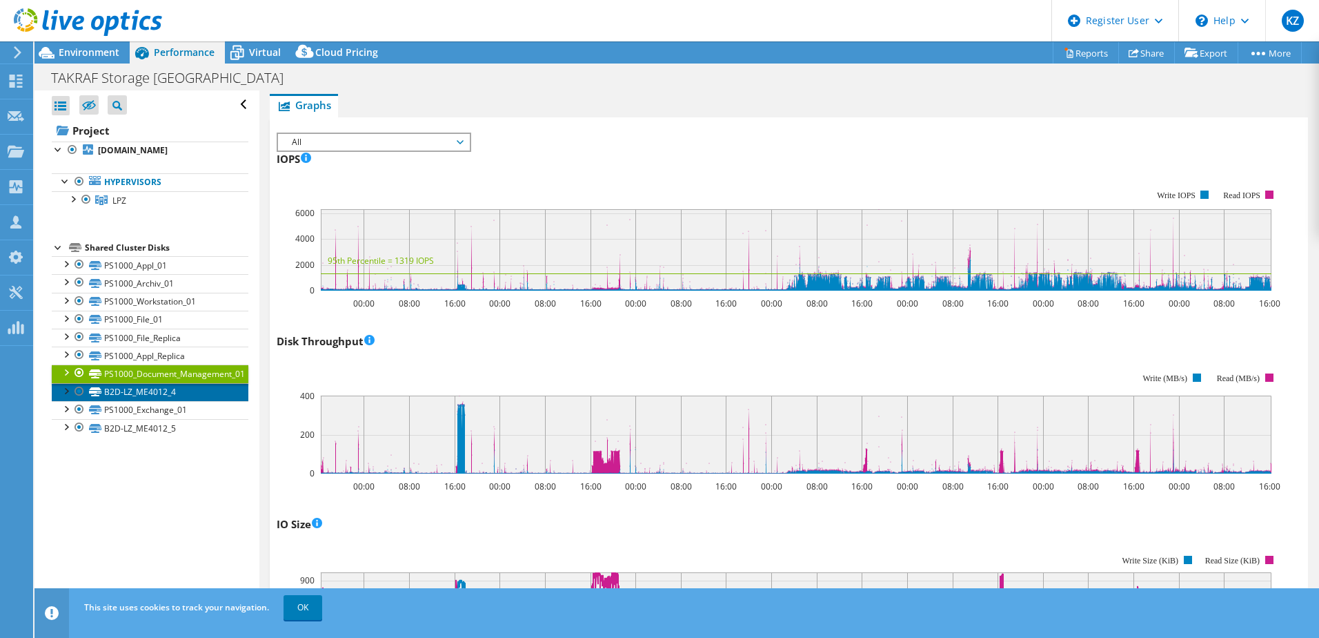
click at [157, 393] on link "B2D-LZ_ME4012_4" at bounding box center [150, 392] width 197 height 18
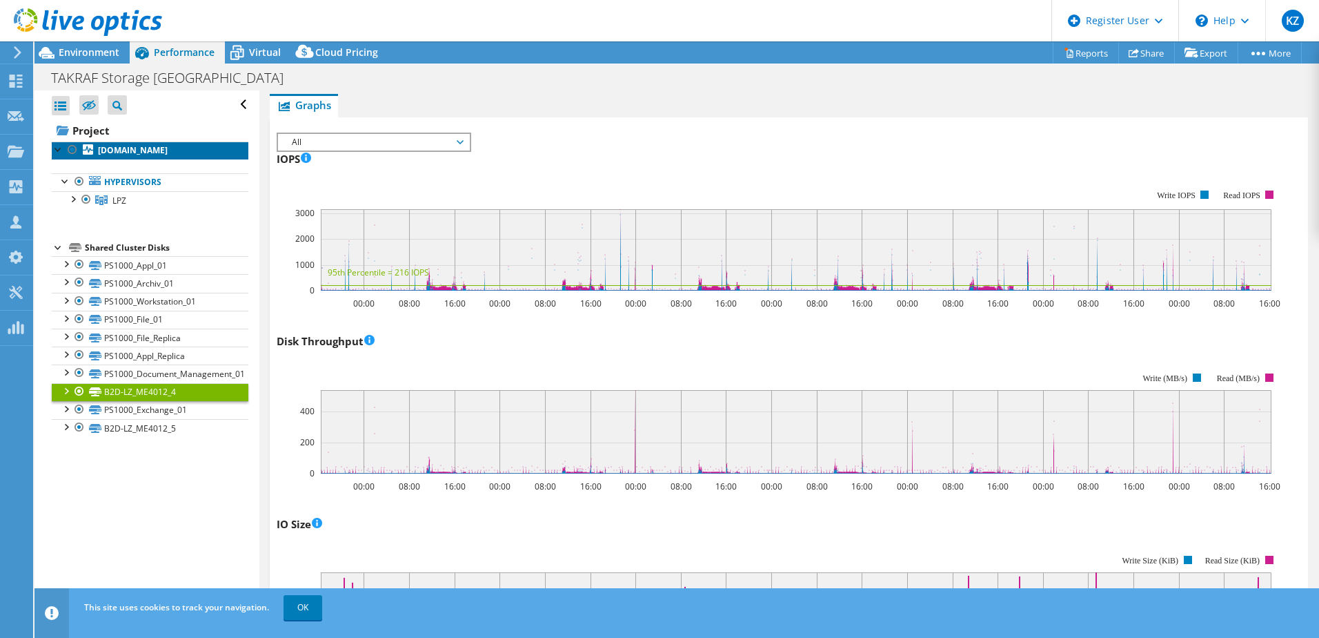
click at [160, 150] on b "[DOMAIN_NAME]" at bounding box center [133, 150] width 70 height 12
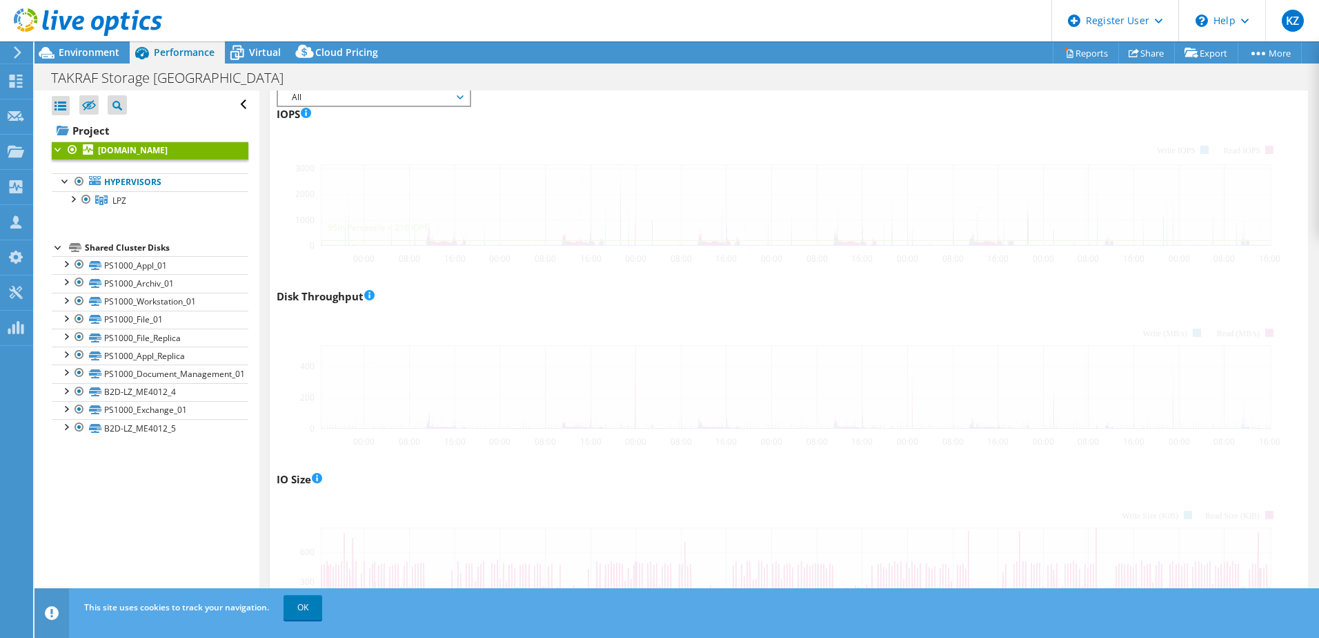
scroll to position [228, 0]
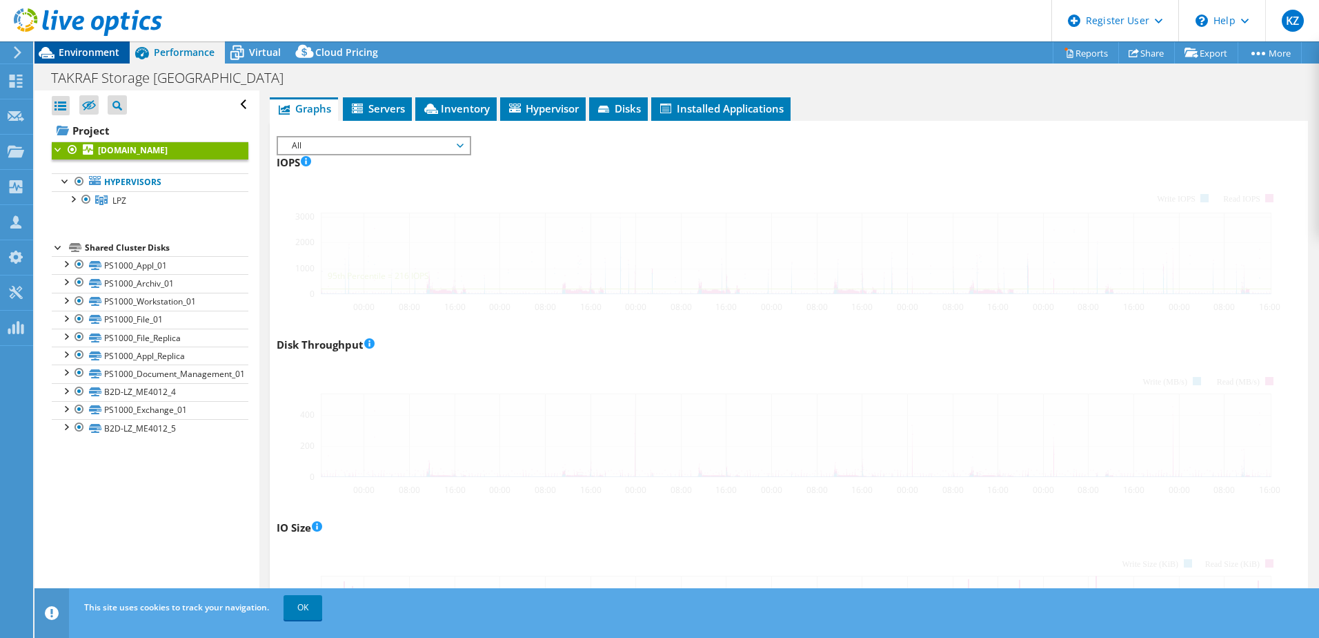
click at [90, 48] on span "Environment" at bounding box center [89, 52] width 61 height 13
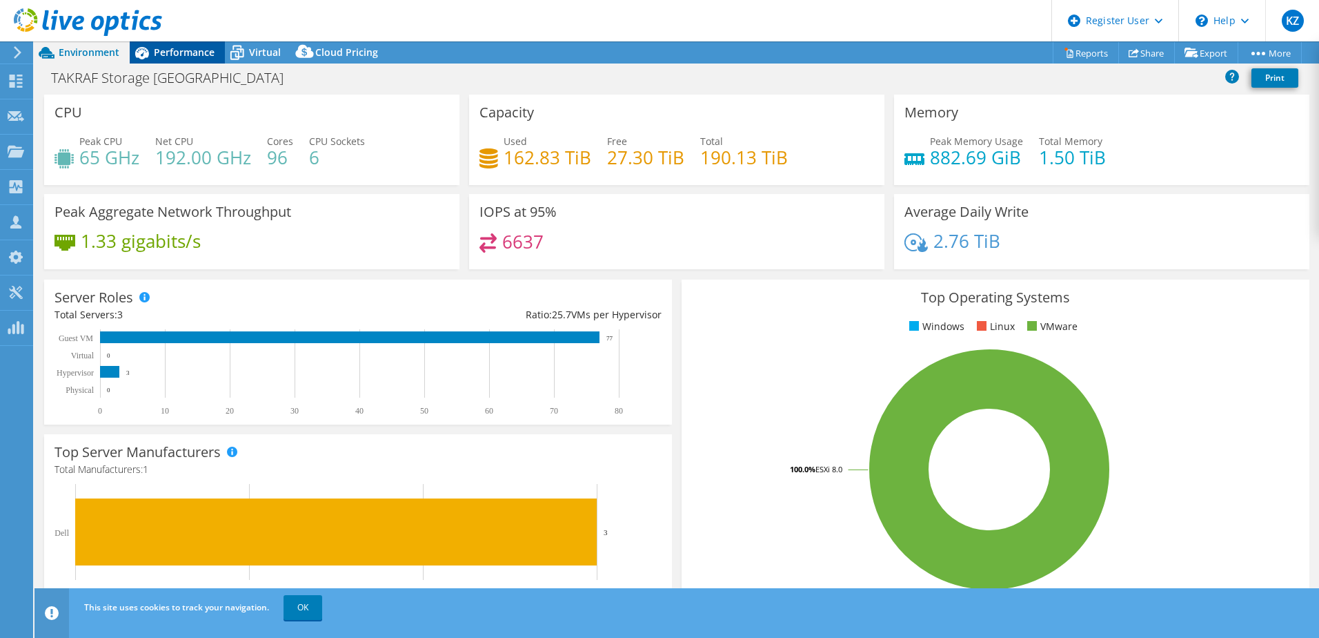
click at [193, 52] on span "Performance" at bounding box center [184, 52] width 61 height 13
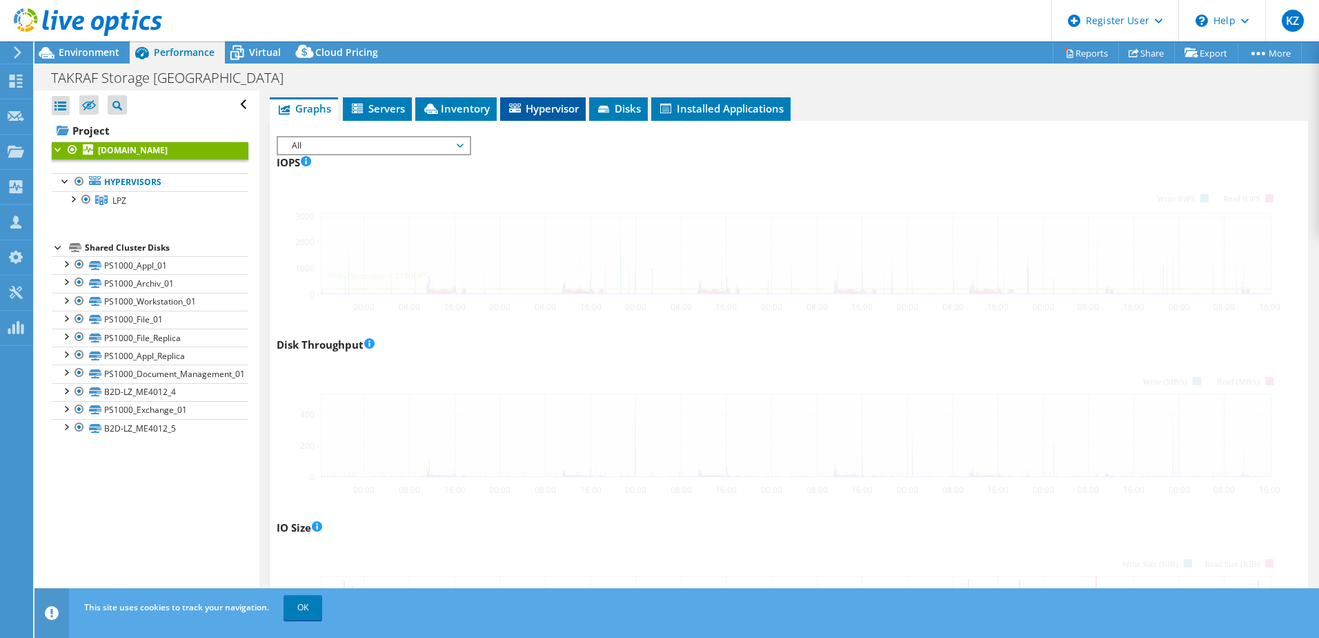
click at [543, 108] on span "Hypervisor" at bounding box center [543, 108] width 72 height 14
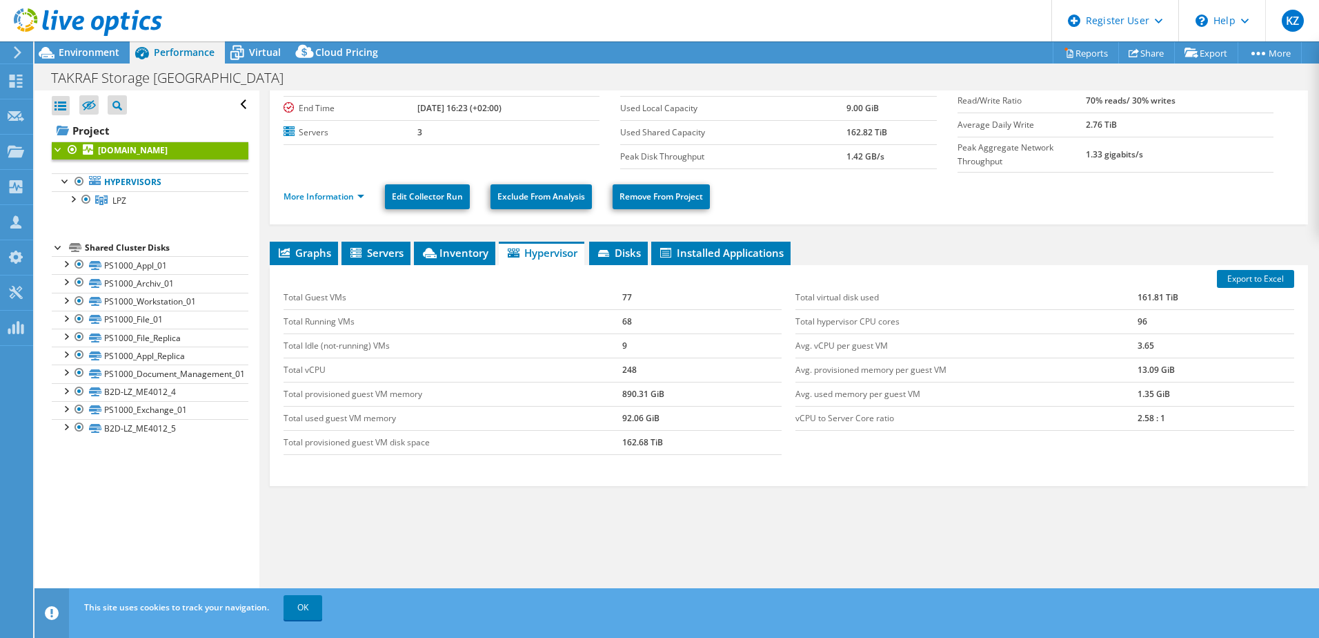
click at [726, 258] on span "Installed Applications" at bounding box center [721, 253] width 126 height 14
click at [769, 254] on span "Installed Applications" at bounding box center [721, 253] width 126 height 14
click at [881, 249] on ul "Graphs Servers Inventory Hypervisor Disks Cluster Disks Installed Applications" at bounding box center [789, 253] width 1039 height 23
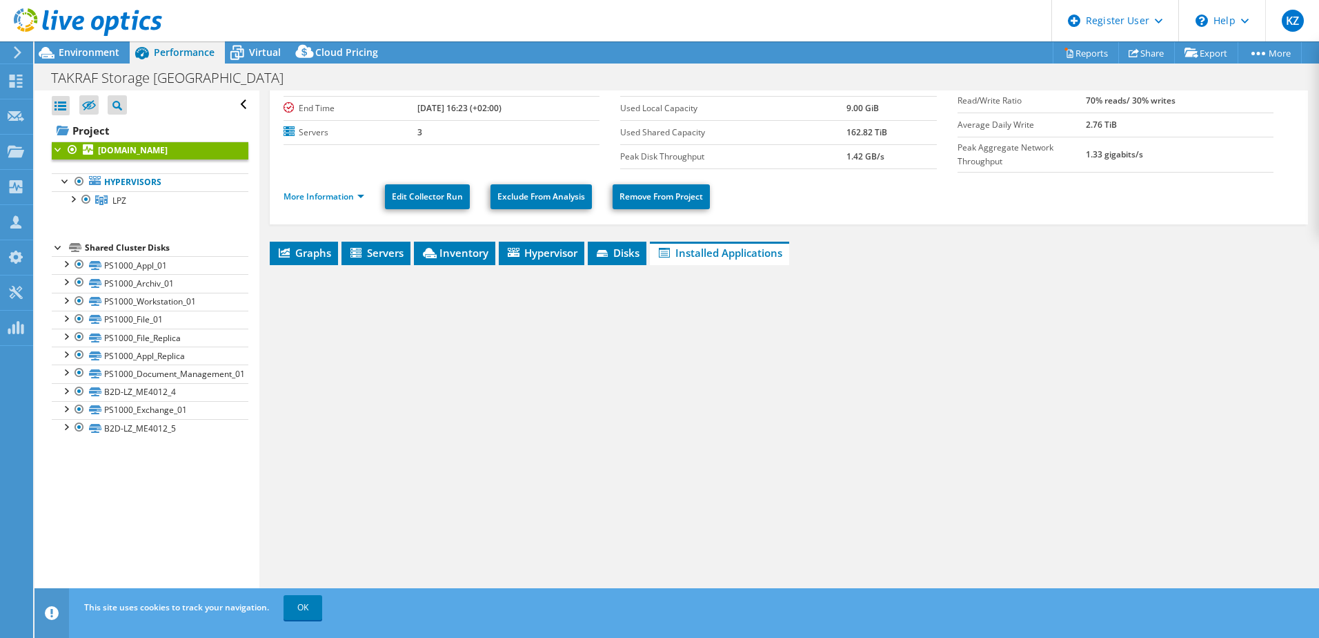
scroll to position [80, 0]
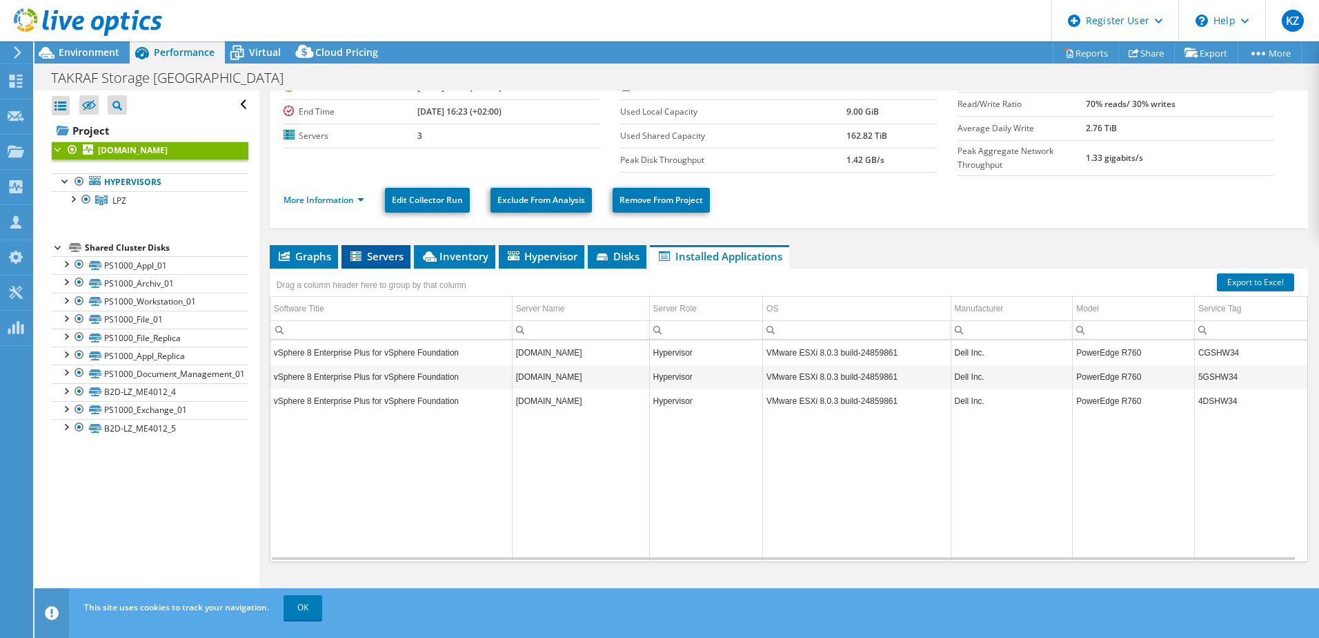
click at [364, 258] on icon at bounding box center [358, 257] width 14 height 12
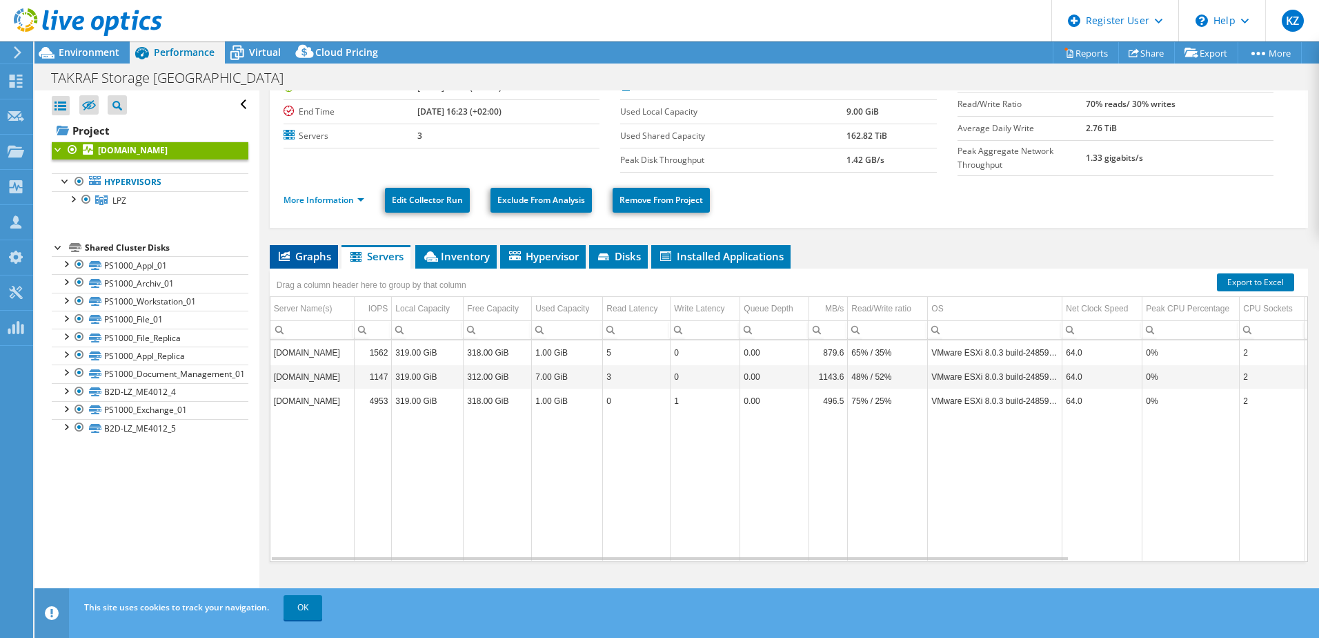
click at [293, 258] on span "Graphs" at bounding box center [304, 256] width 55 height 14
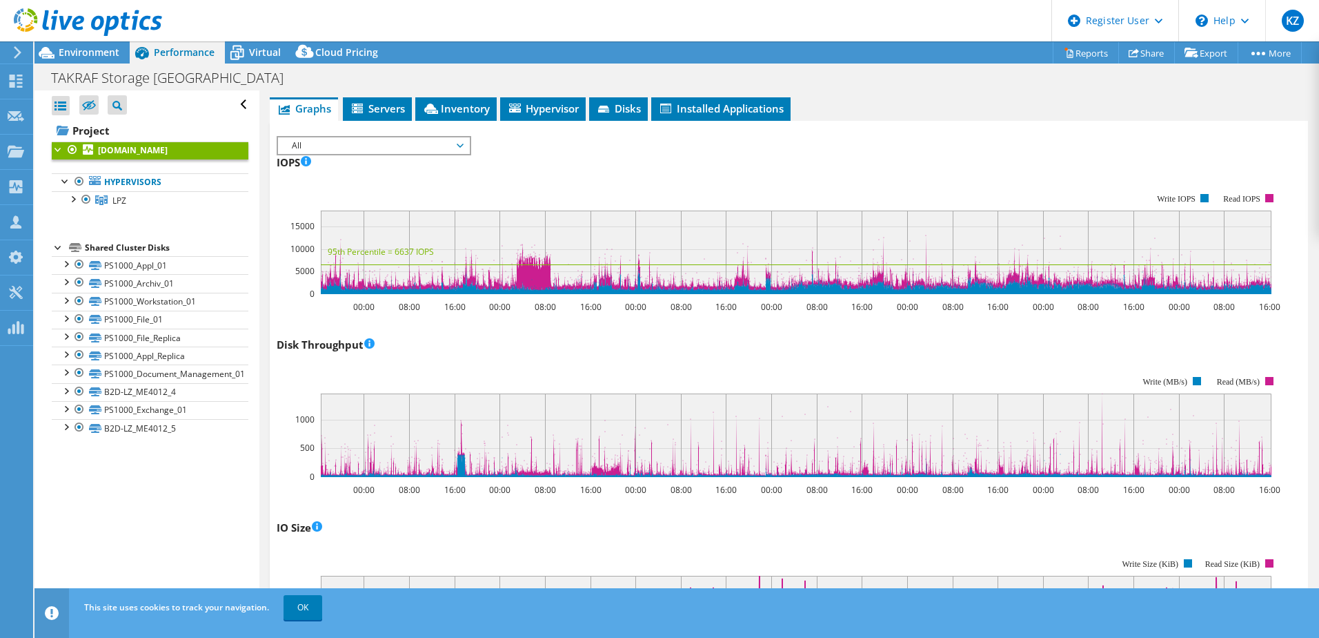
scroll to position [21, 0]
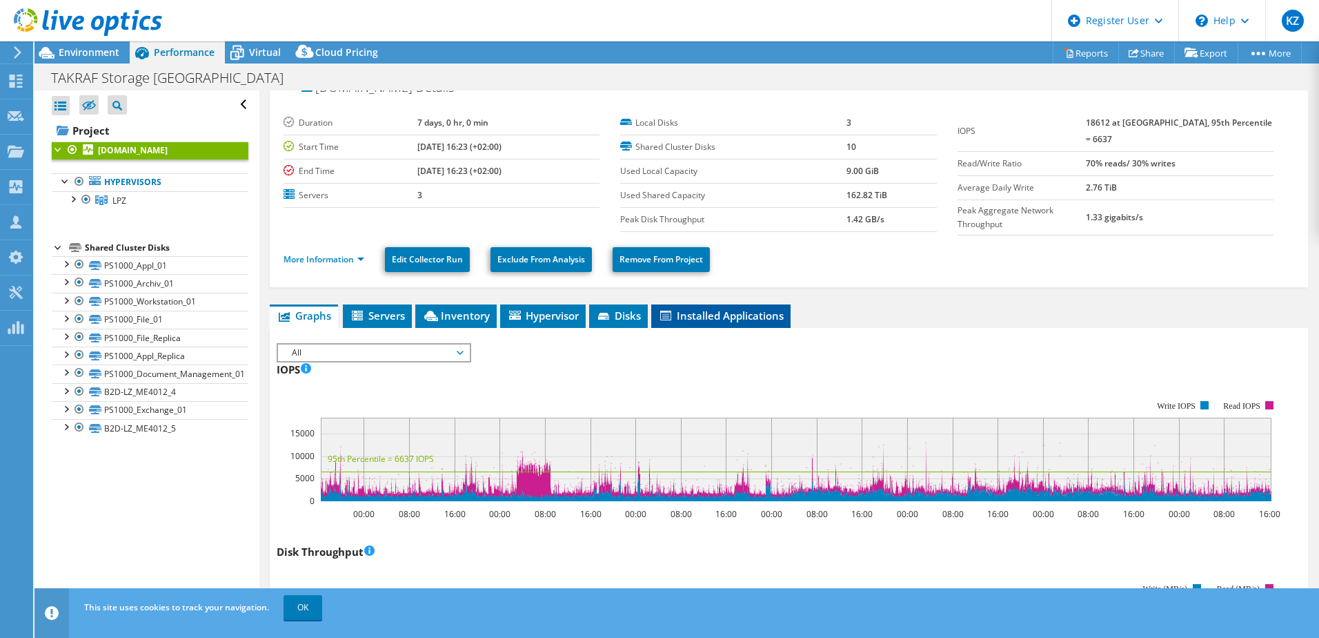
click at [726, 309] on span "Installed Applications" at bounding box center [721, 315] width 126 height 14
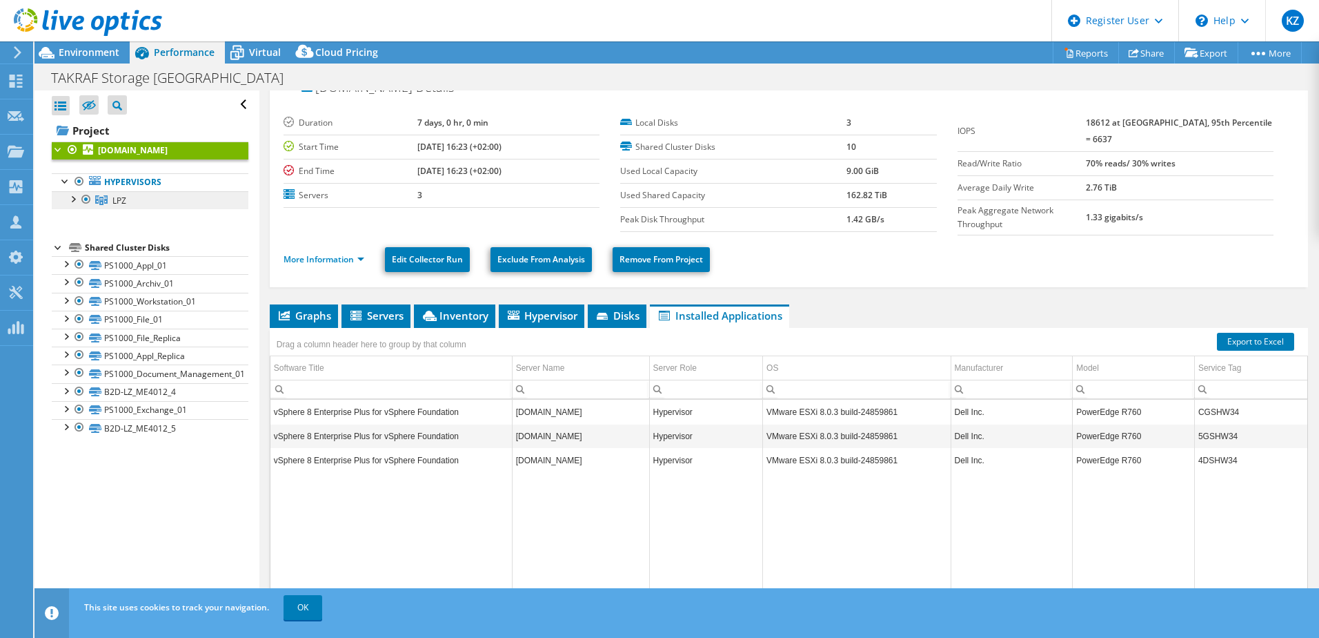
click at [174, 197] on link "LPZ" at bounding box center [150, 200] width 197 height 18
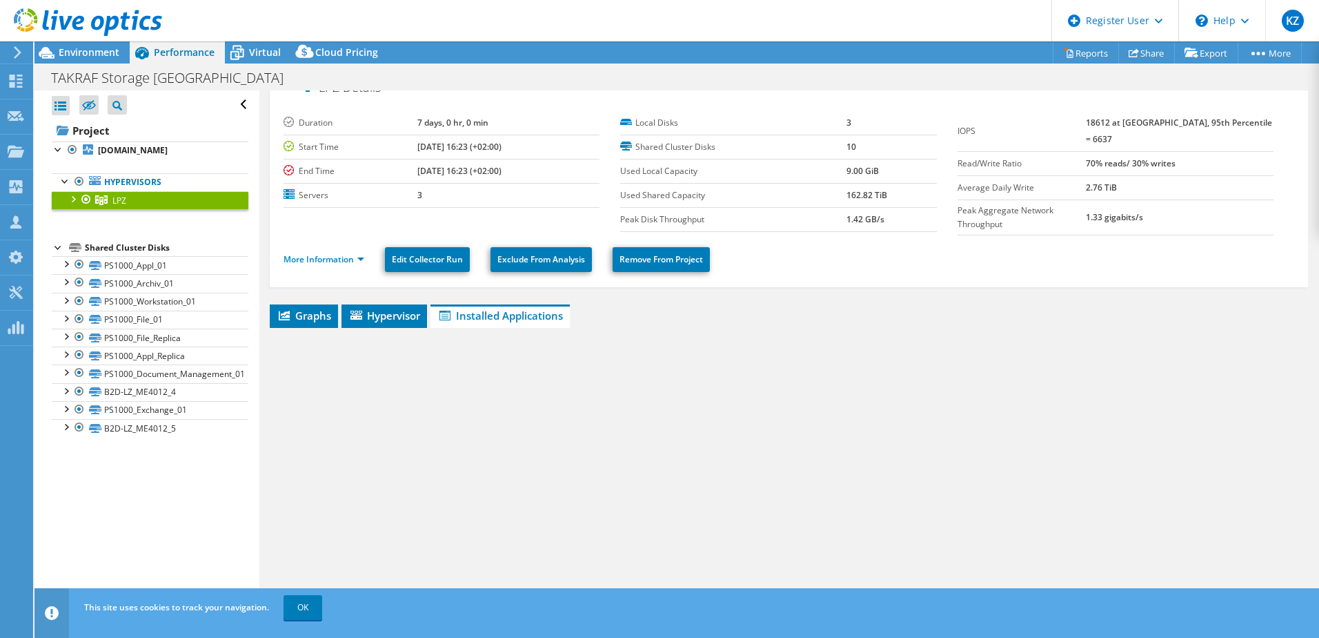
click at [107, 204] on icon at bounding box center [101, 200] width 12 height 10
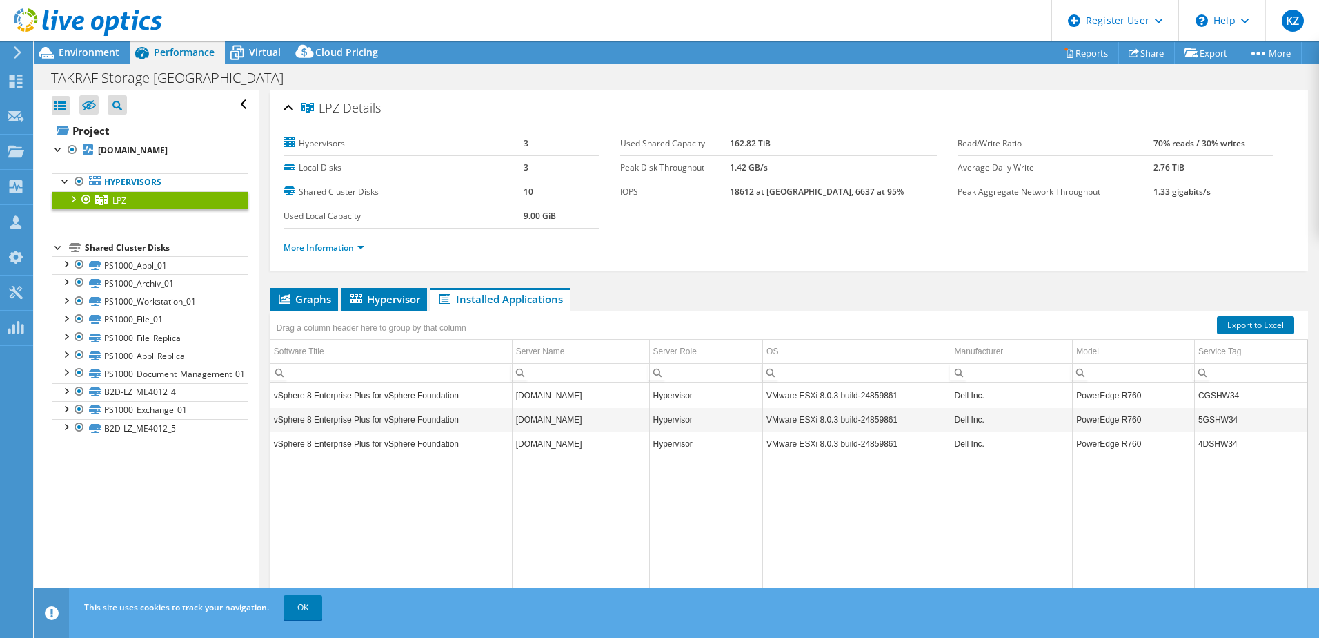
select select "USD"
